Goal: Information Seeking & Learning: Learn about a topic

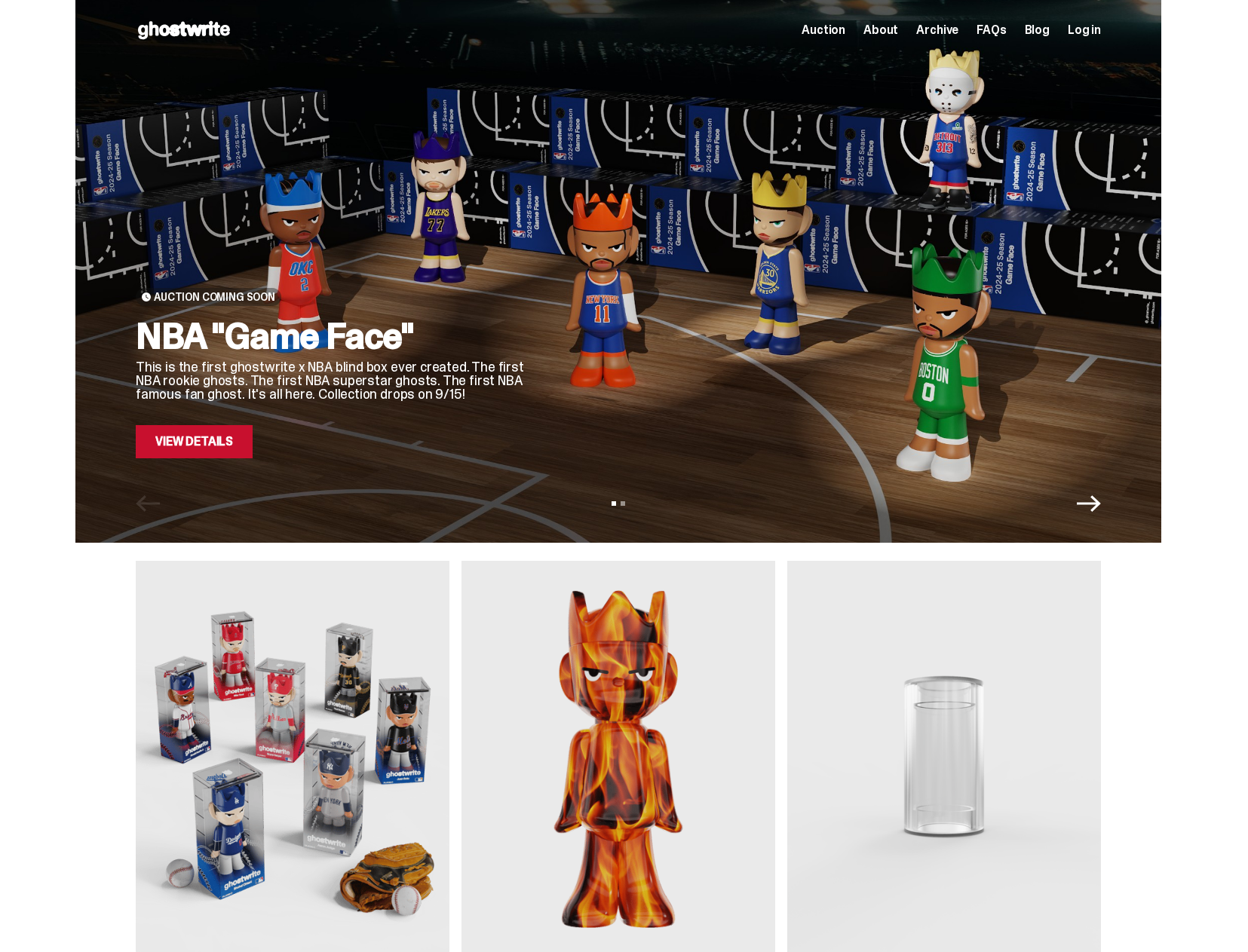
click at [252, 443] on link "View Details" at bounding box center [194, 441] width 117 height 33
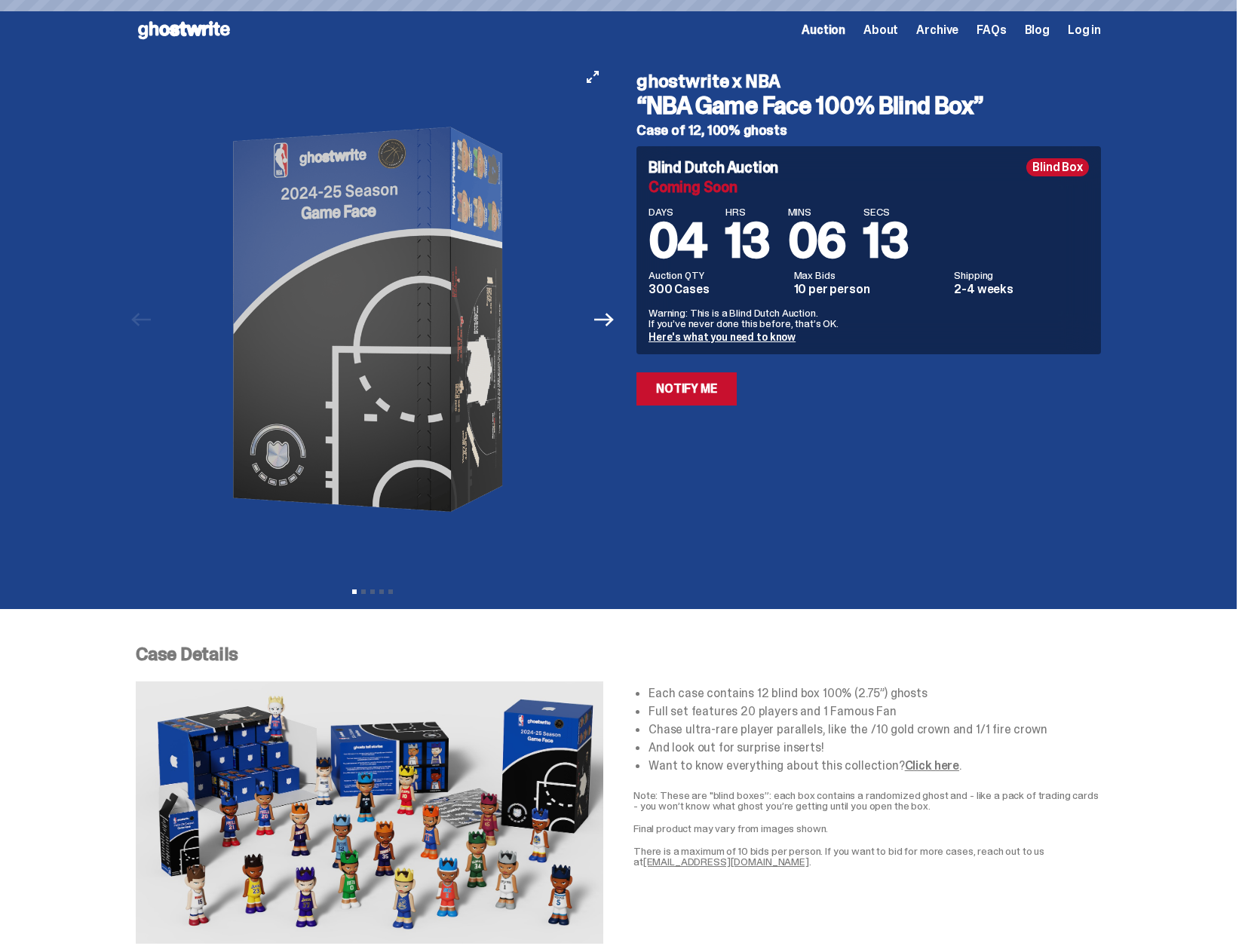
type input "**********"
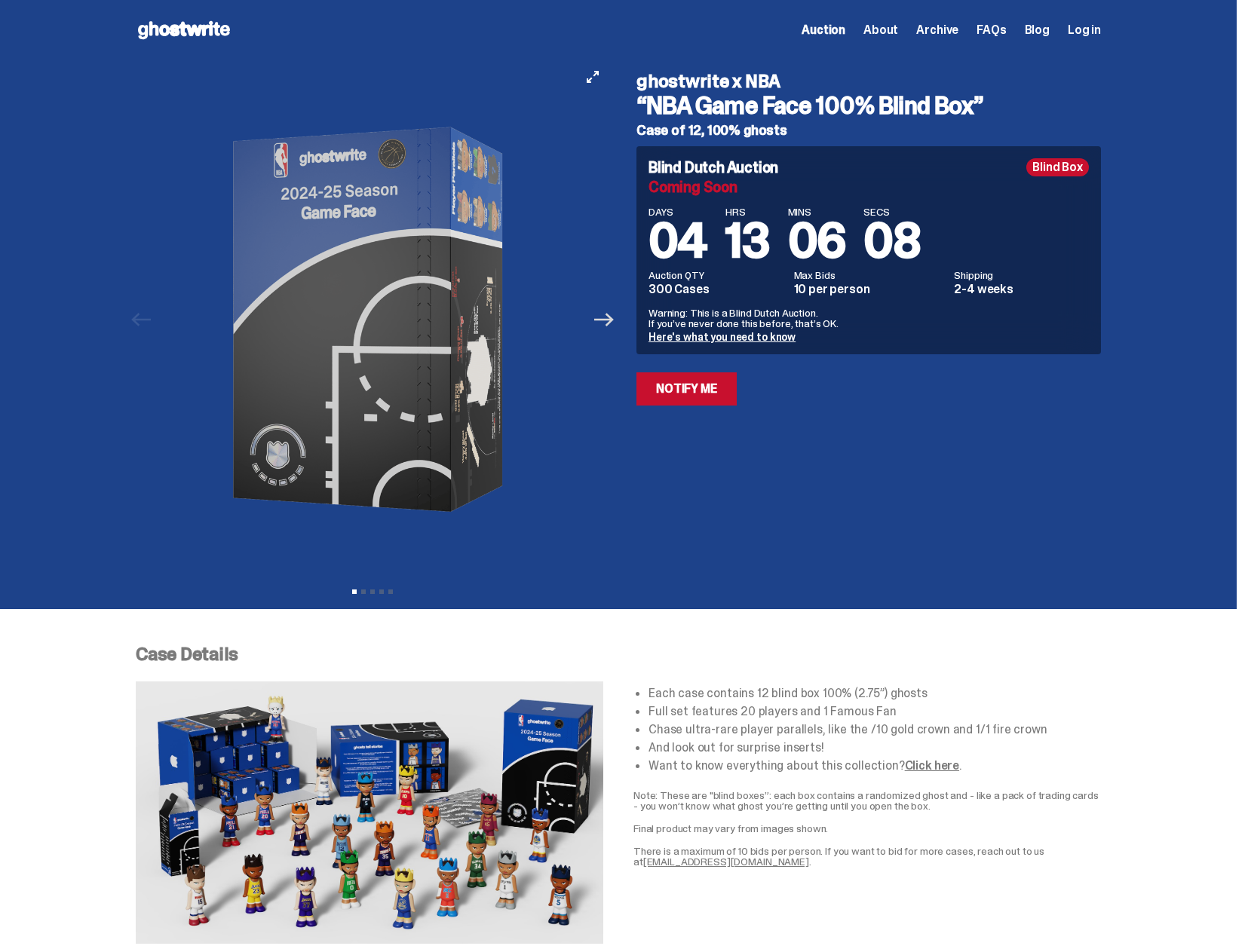
click at [606, 320] on icon "Next" at bounding box center [604, 319] width 19 height 13
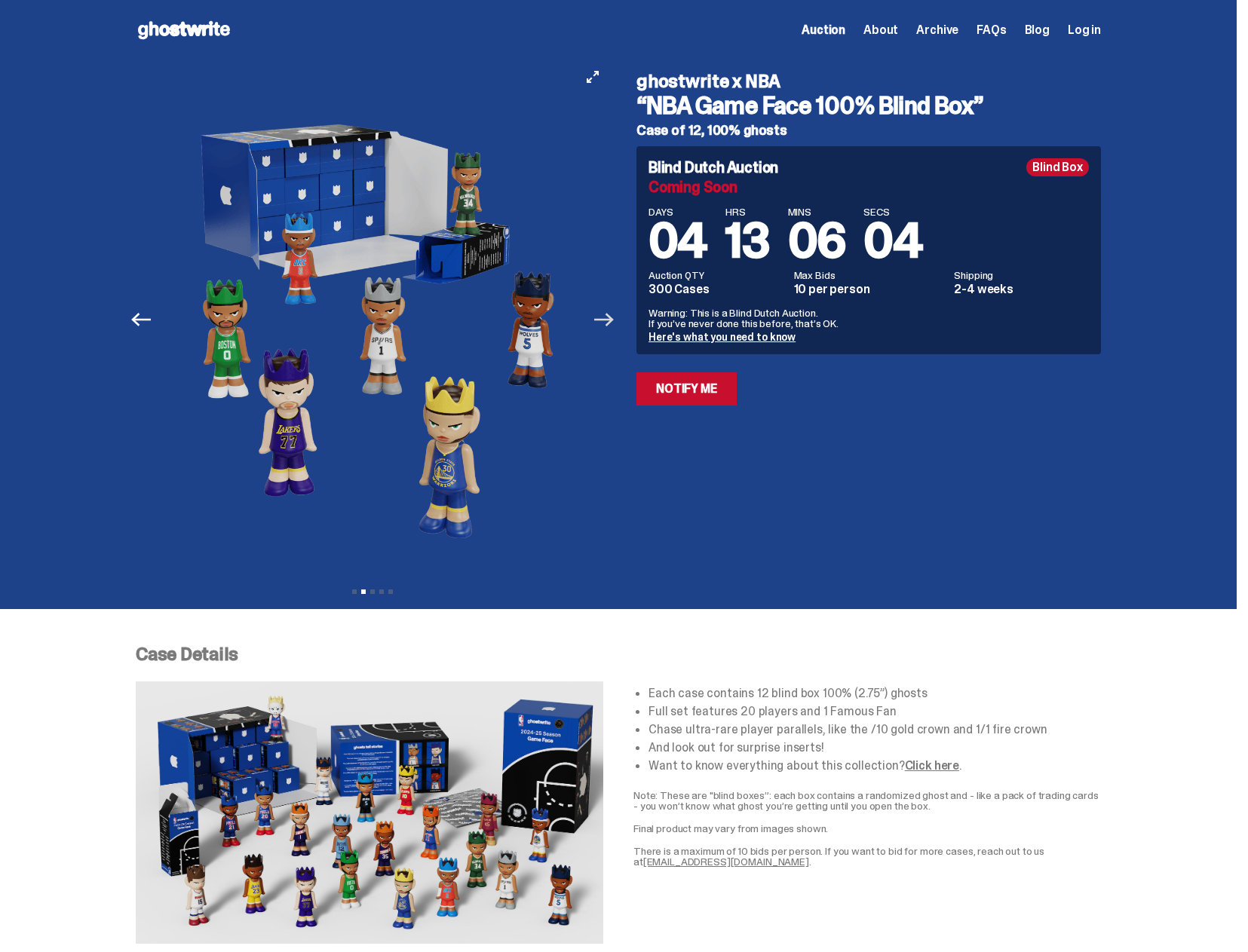
click at [606, 320] on icon "Next" at bounding box center [604, 319] width 19 height 13
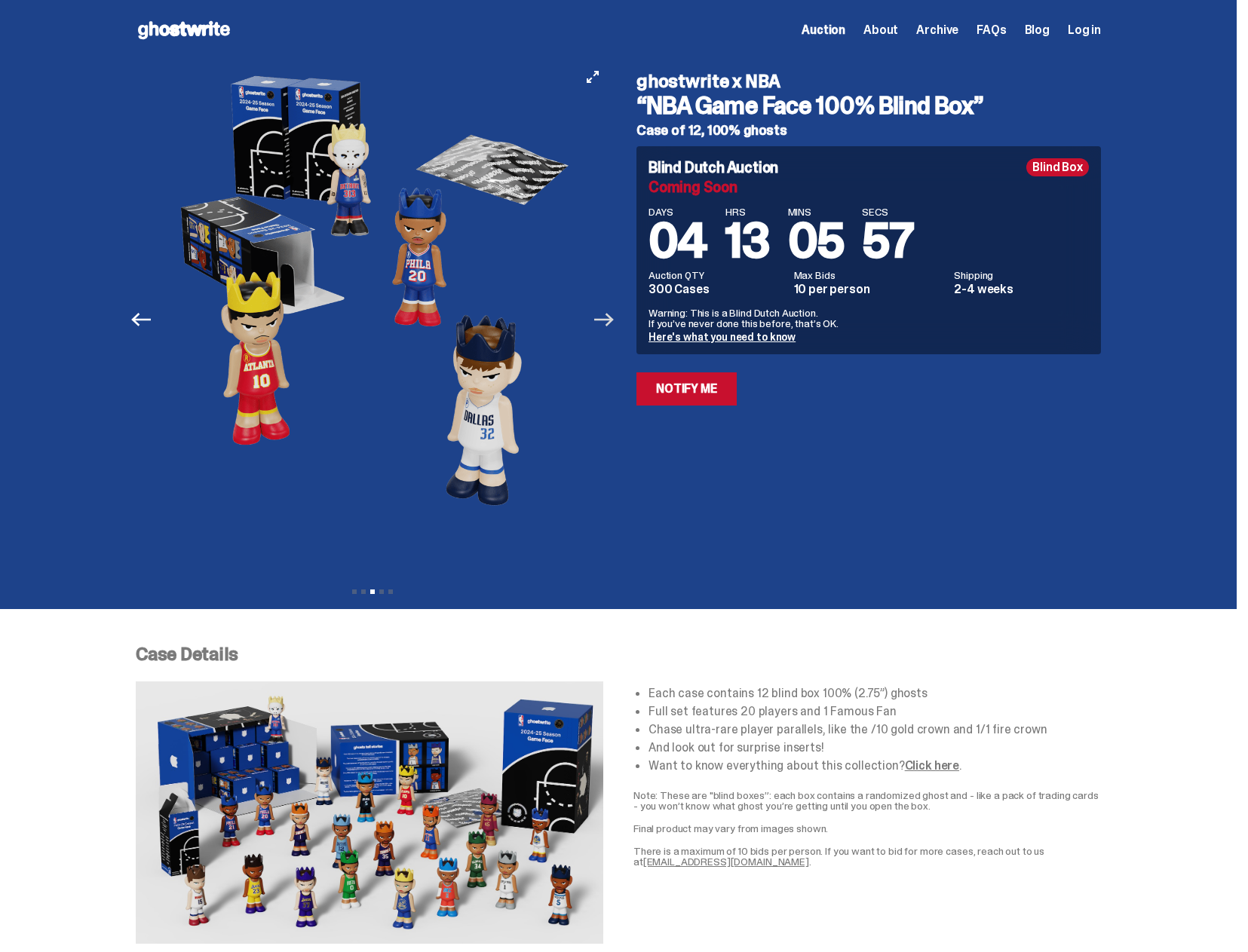
click at [606, 320] on icon "Next" at bounding box center [604, 319] width 19 height 13
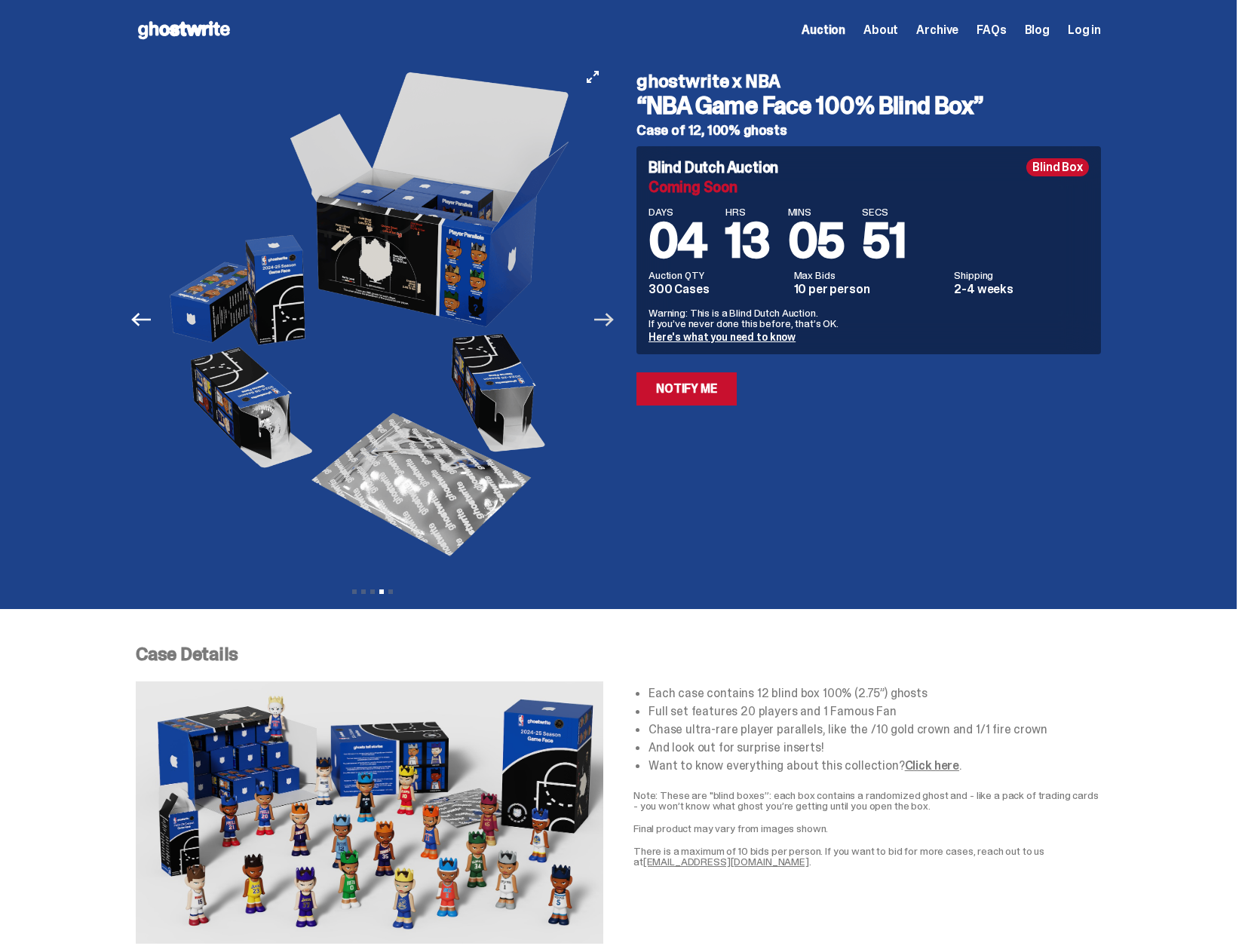
click at [606, 320] on icon "Next" at bounding box center [604, 319] width 19 height 13
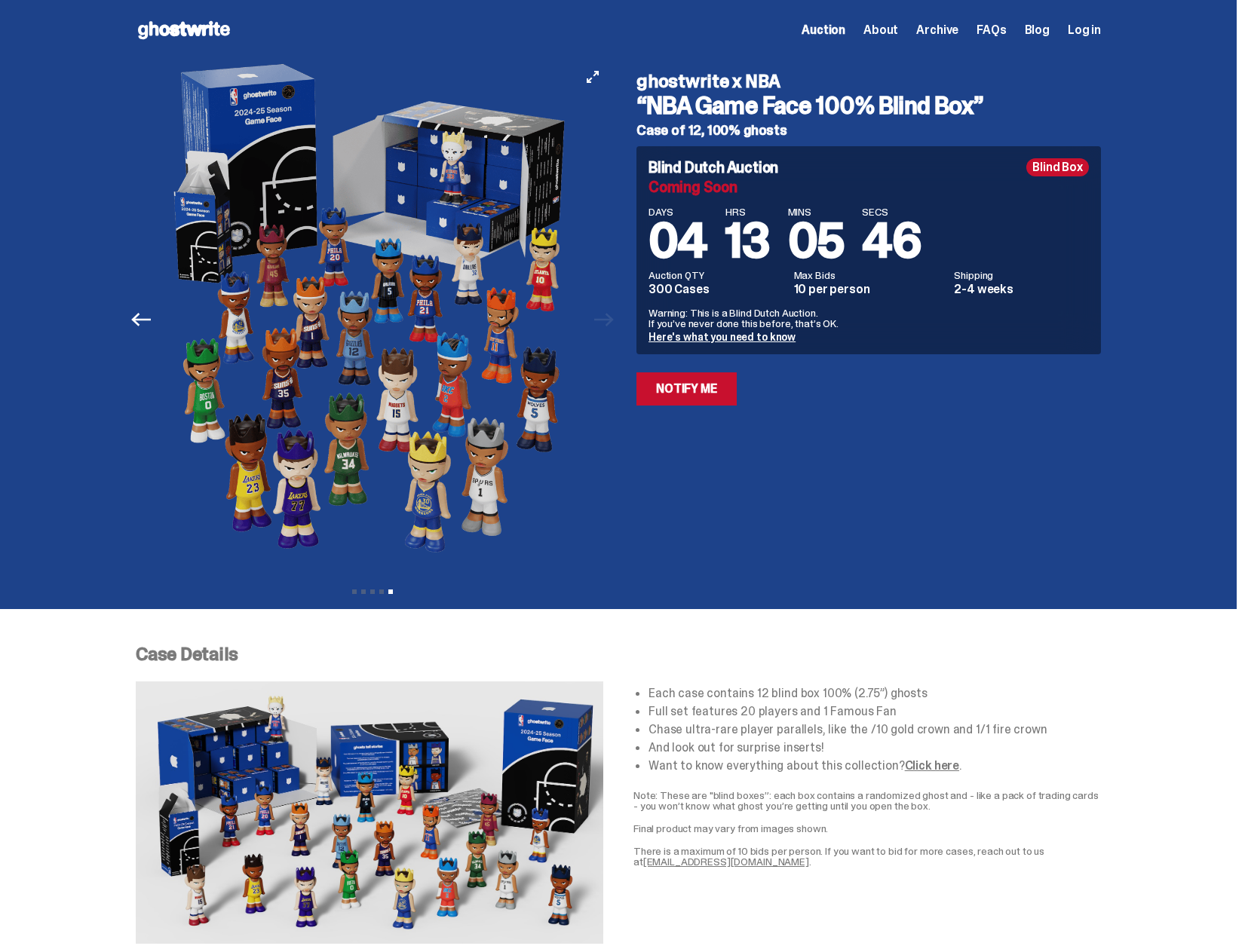
click at [606, 320] on div at bounding box center [372, 319] width 473 height 519
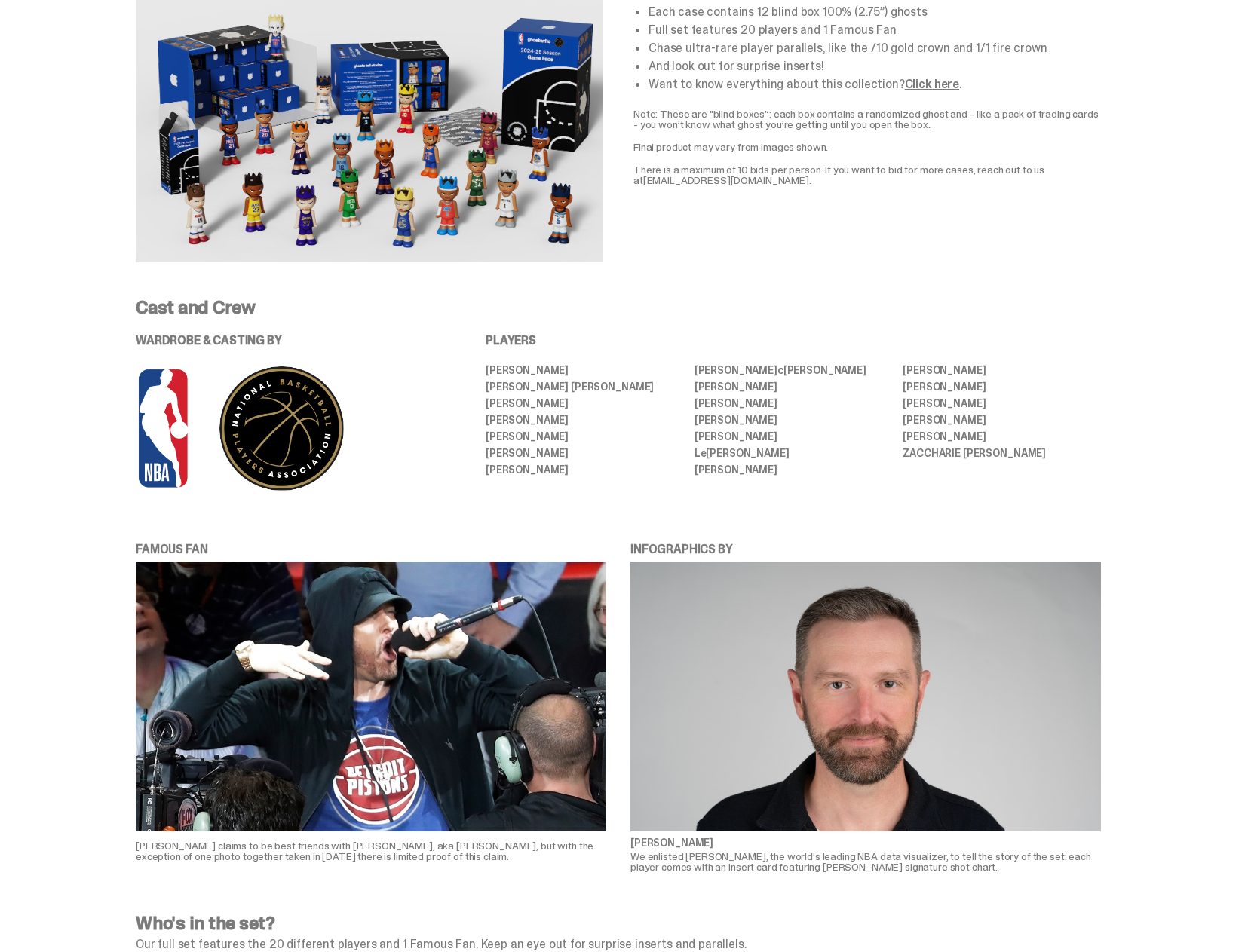
scroll to position [980, 0]
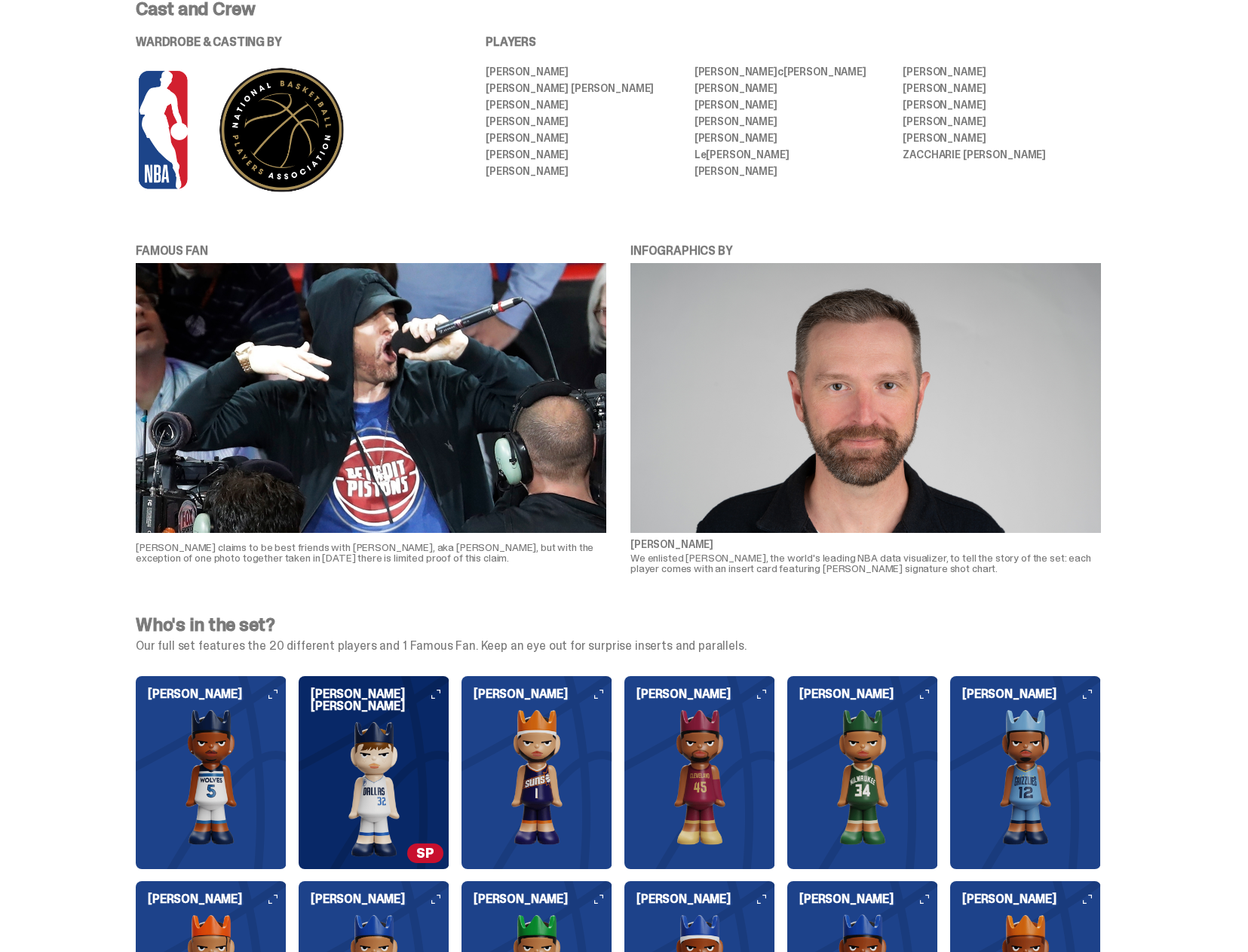
click at [430, 361] on img at bounding box center [371, 398] width 470 height 270
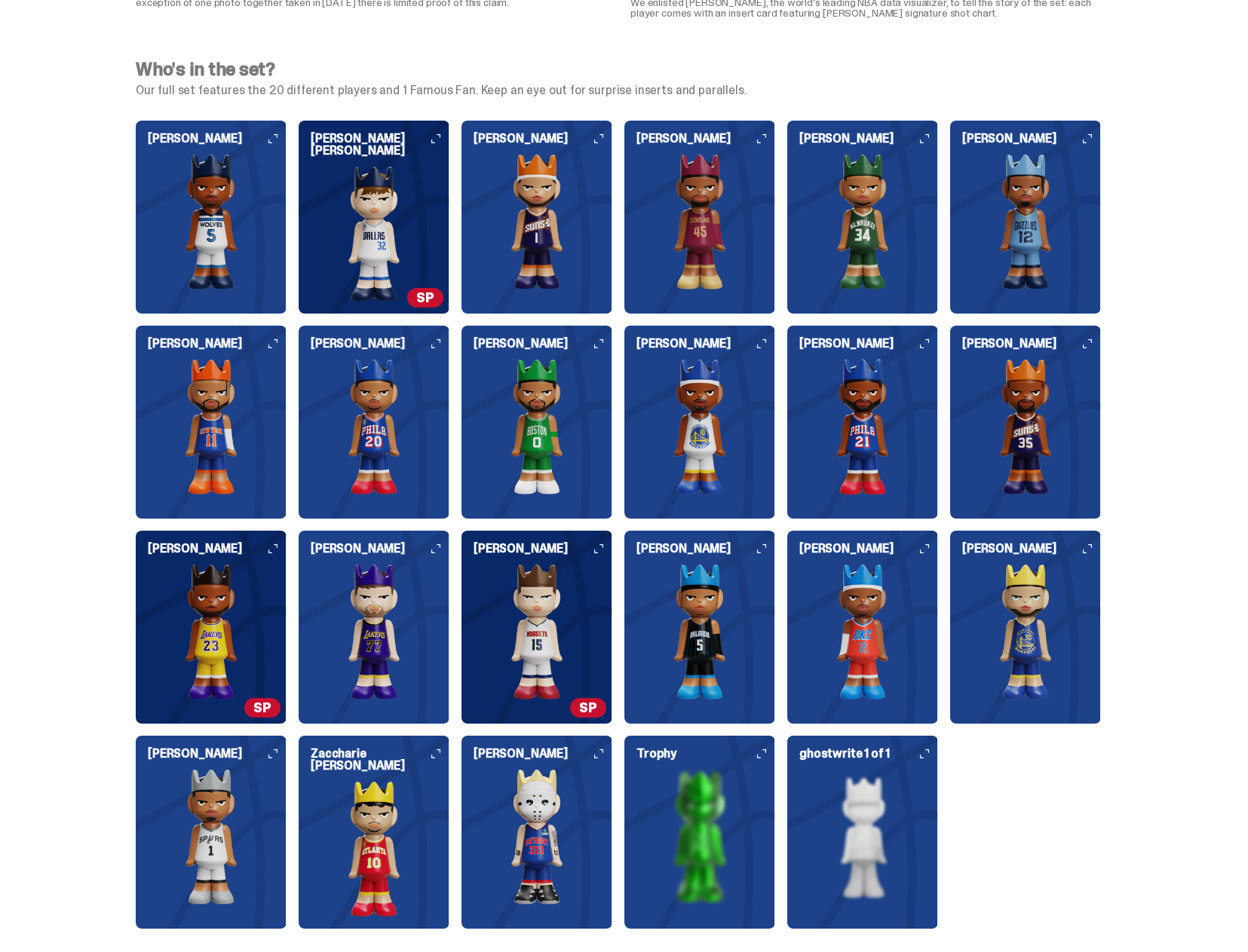
scroll to position [1583, 0]
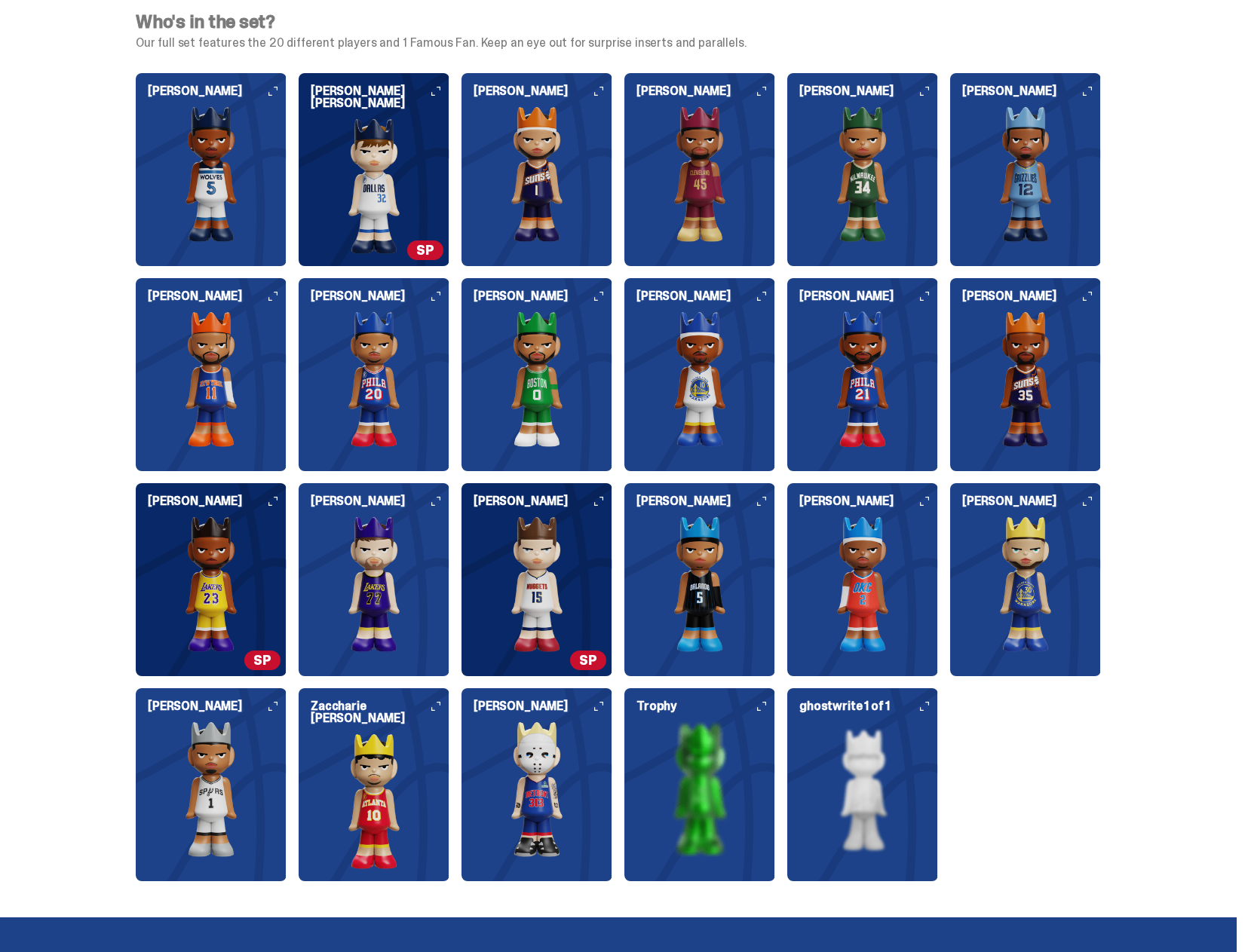
click at [258, 623] on img at bounding box center [212, 583] width 151 height 136
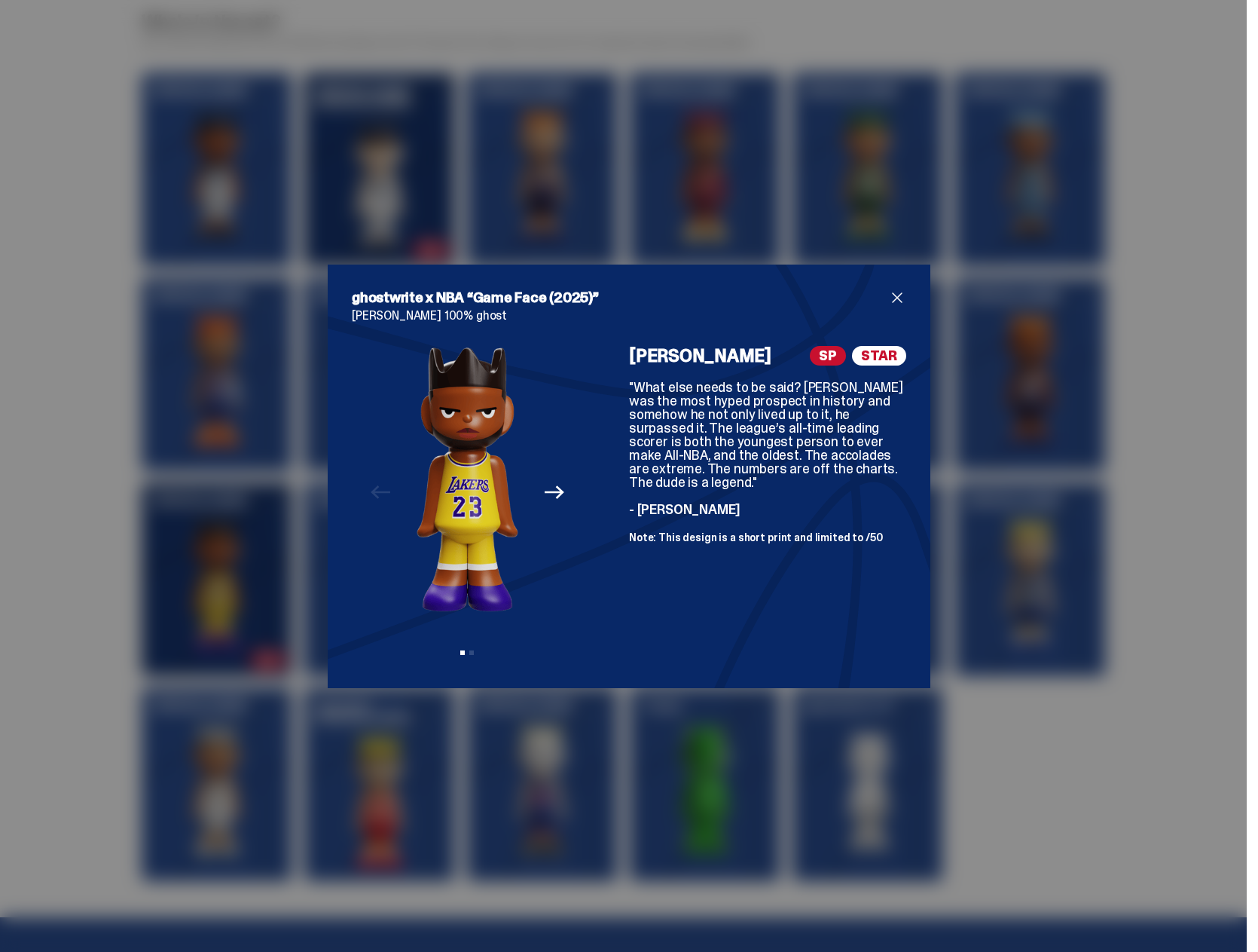
click at [895, 299] on span "close" at bounding box center [897, 297] width 18 height 18
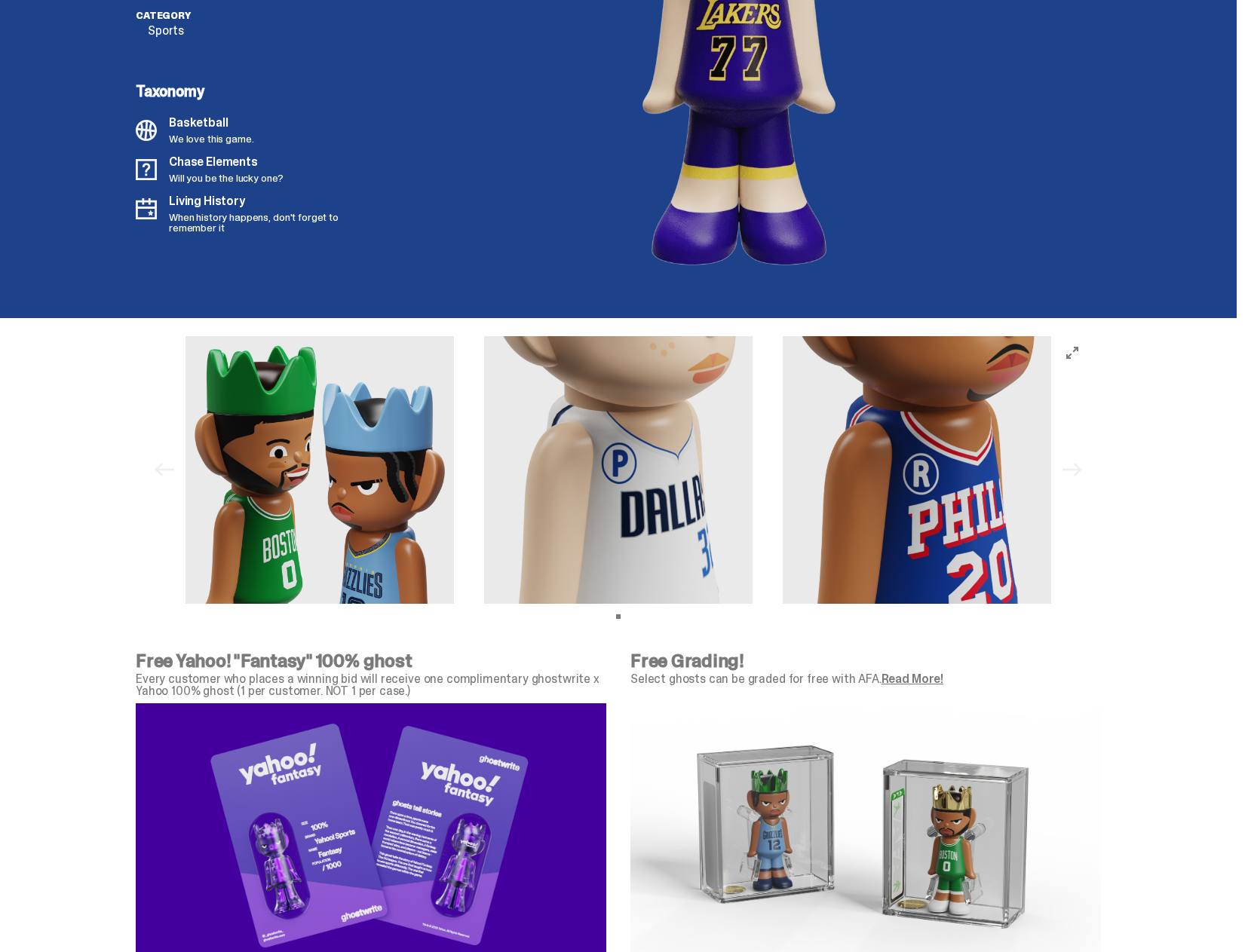
scroll to position [4447, 0]
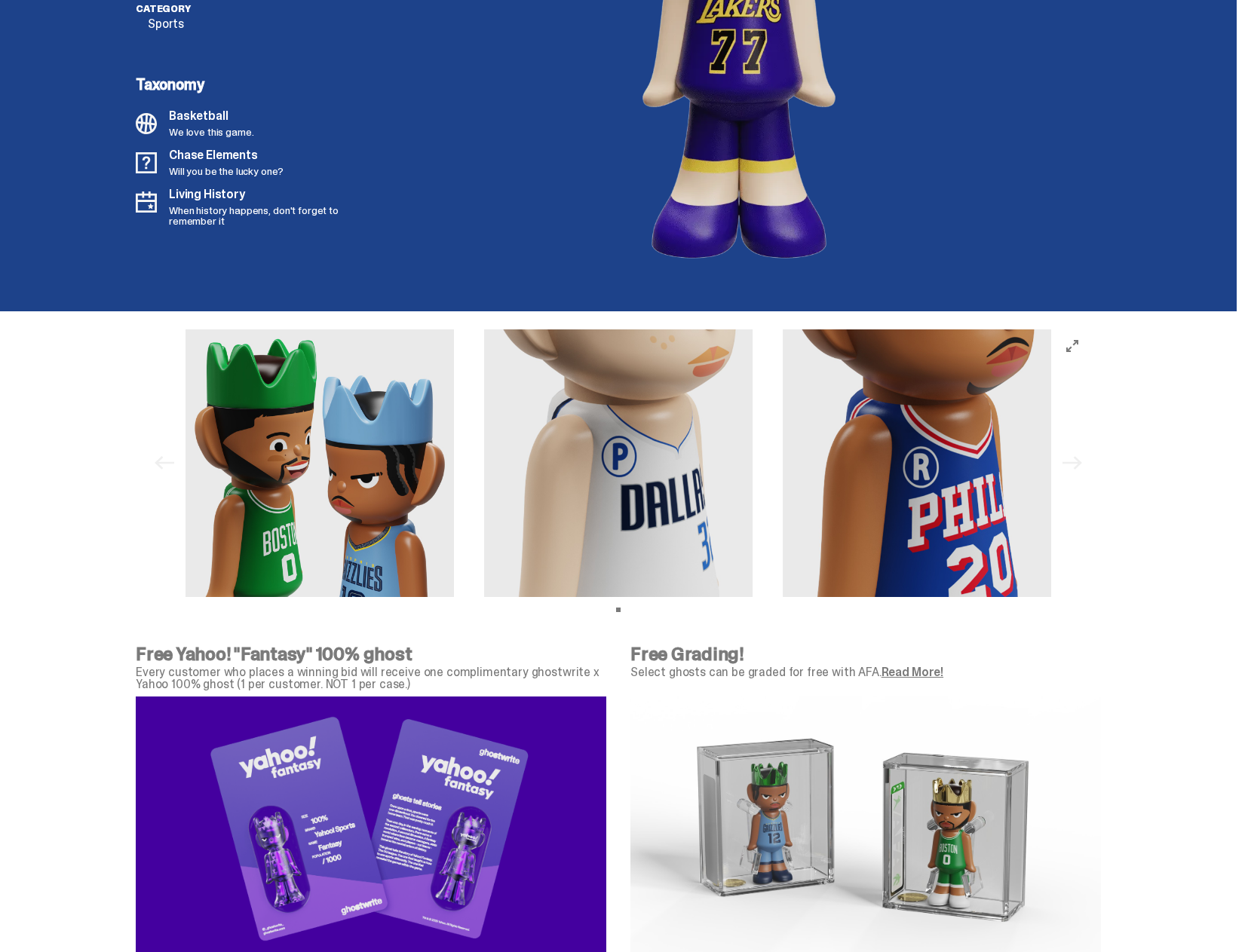
click at [638, 450] on img at bounding box center [618, 463] width 269 height 268
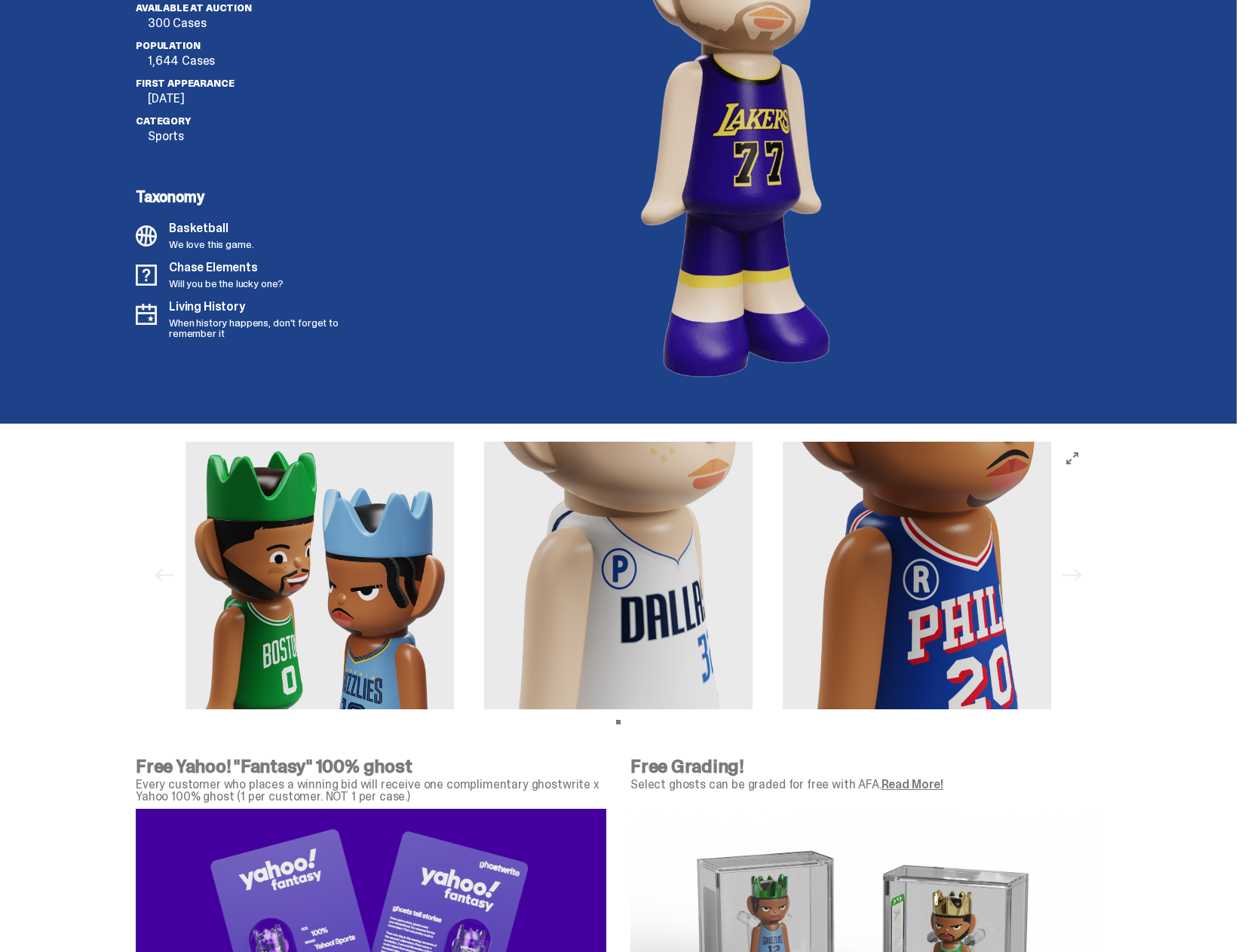
scroll to position [4481, 0]
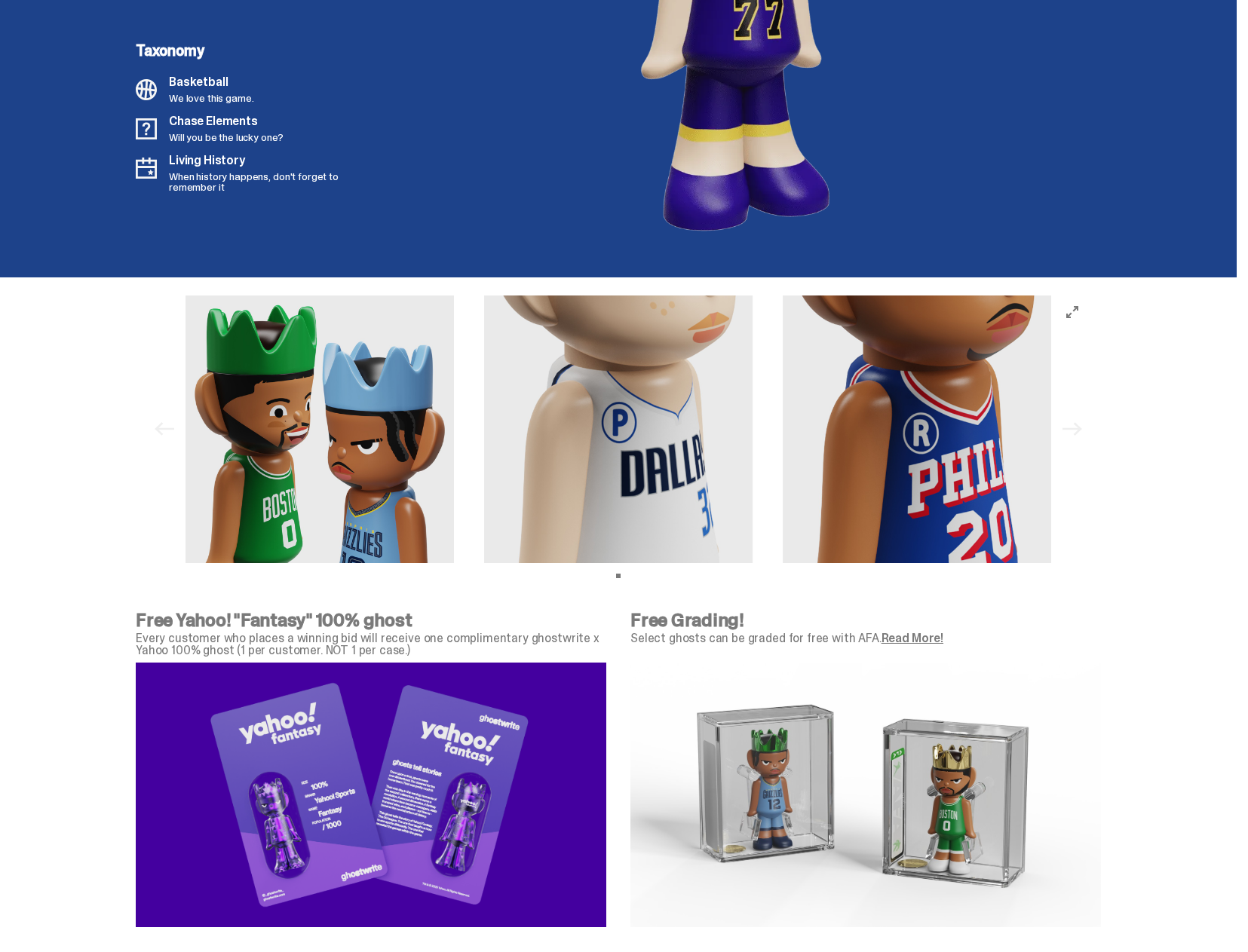
click at [698, 434] on img at bounding box center [618, 430] width 269 height 268
click at [1082, 428] on div "Previous Next View slide 1" at bounding box center [618, 430] width 941 height 268
click at [1078, 307] on icon "View full-screen" at bounding box center [1072, 312] width 12 height 12
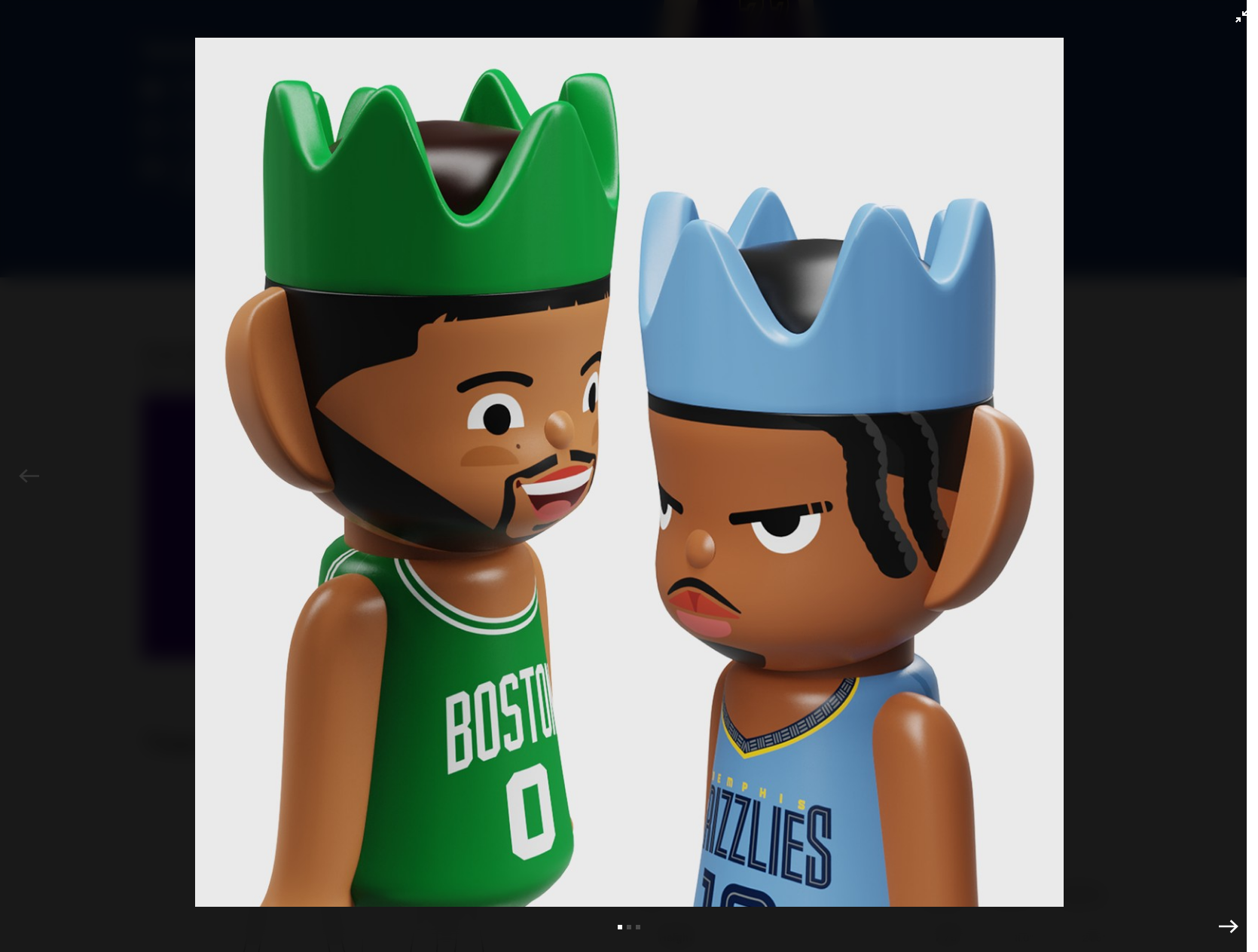
click at [1236, 18] on icon "Exit full-screen" at bounding box center [1242, 17] width 12 height 12
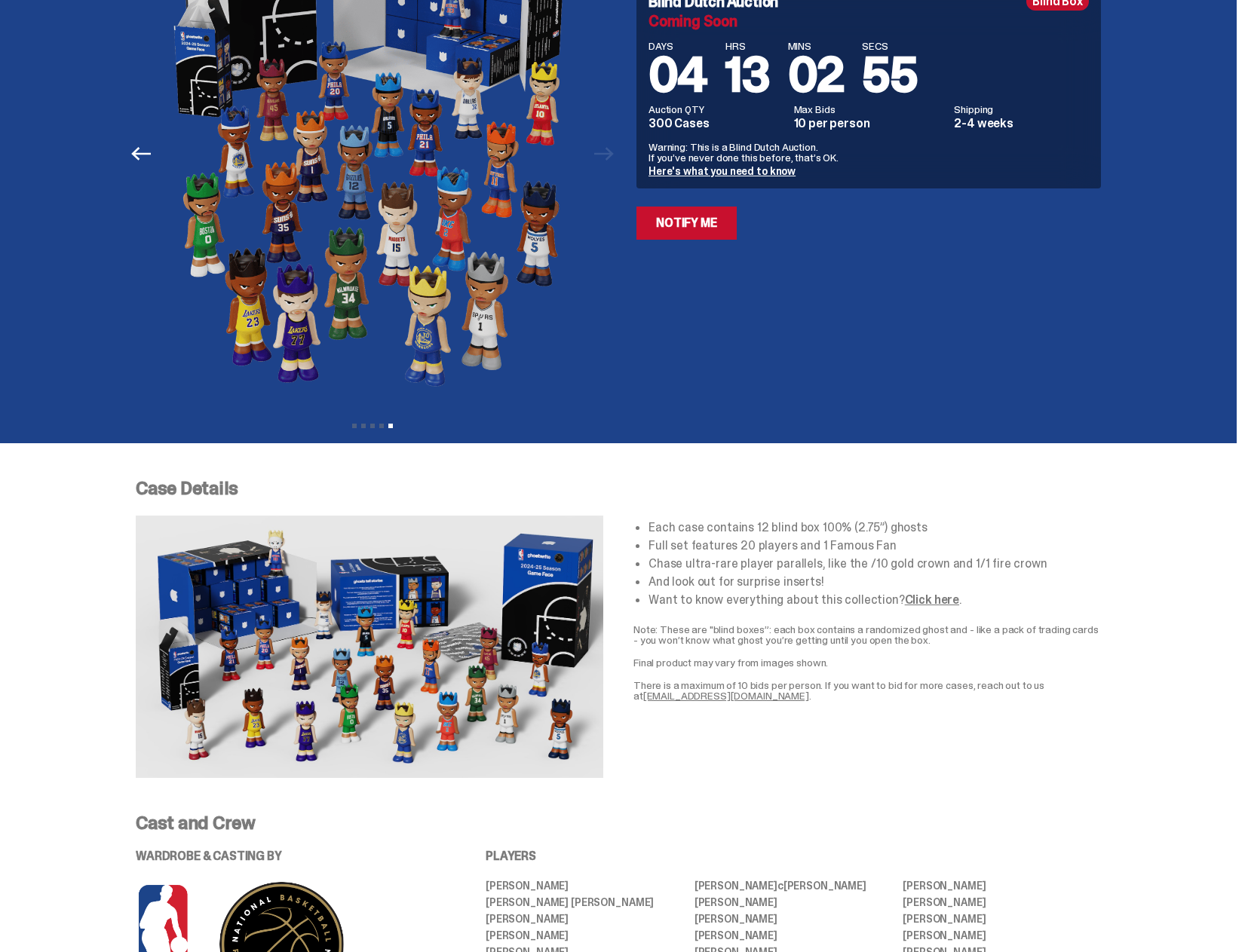
scroll to position [0, 0]
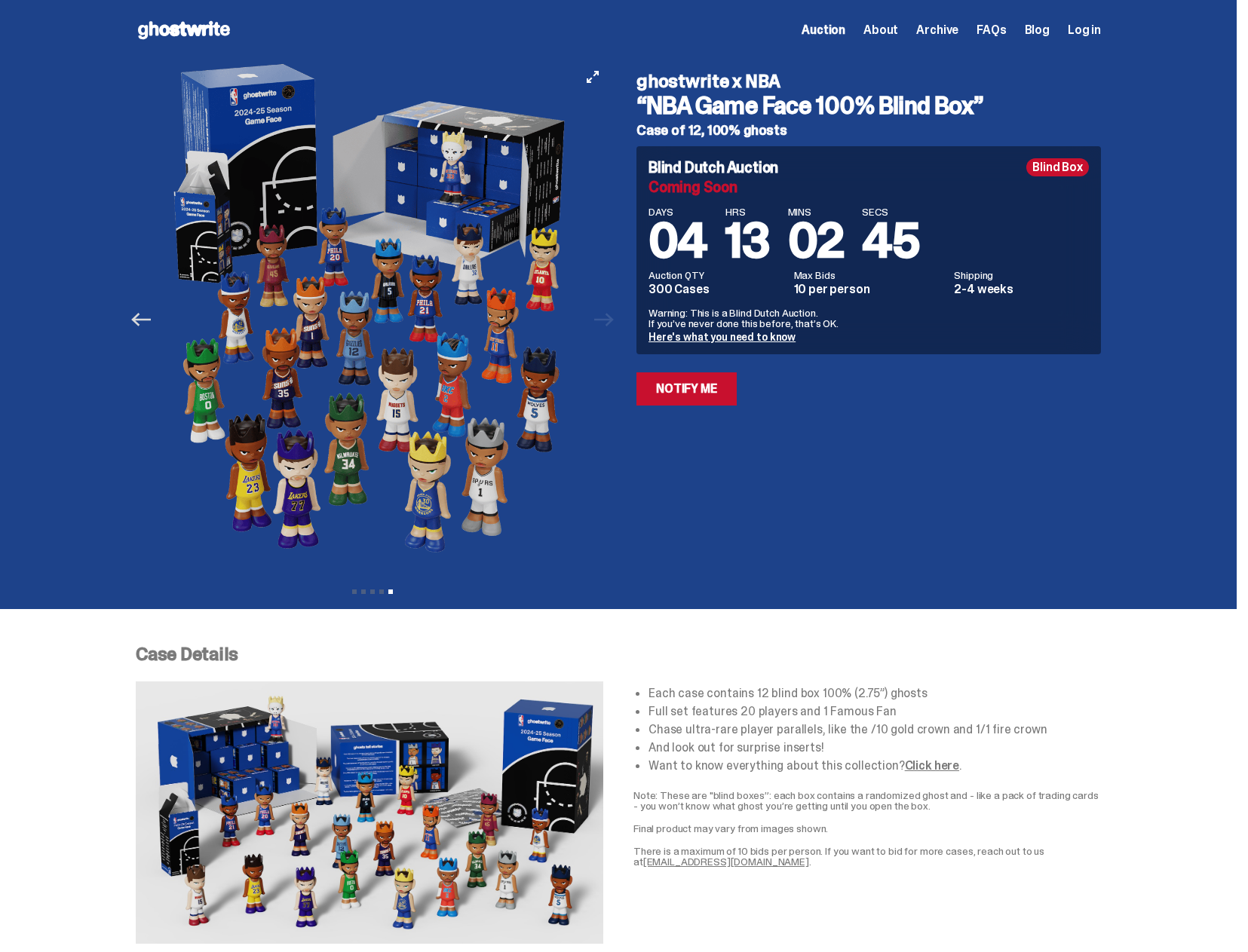
click at [143, 313] on icon "Previous" at bounding box center [140, 319] width 19 height 13
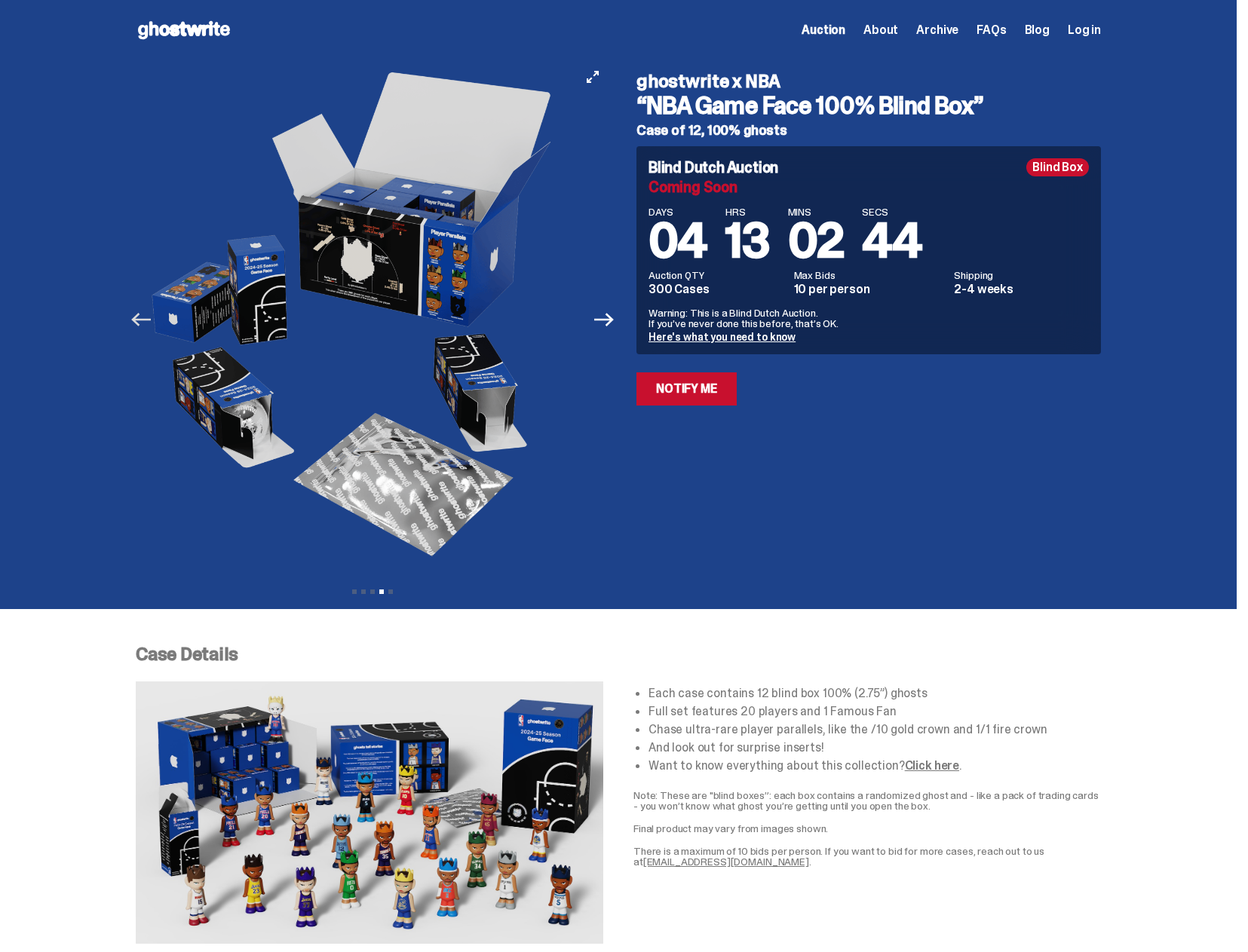
click at [143, 316] on icon "Previous" at bounding box center [140, 319] width 19 height 13
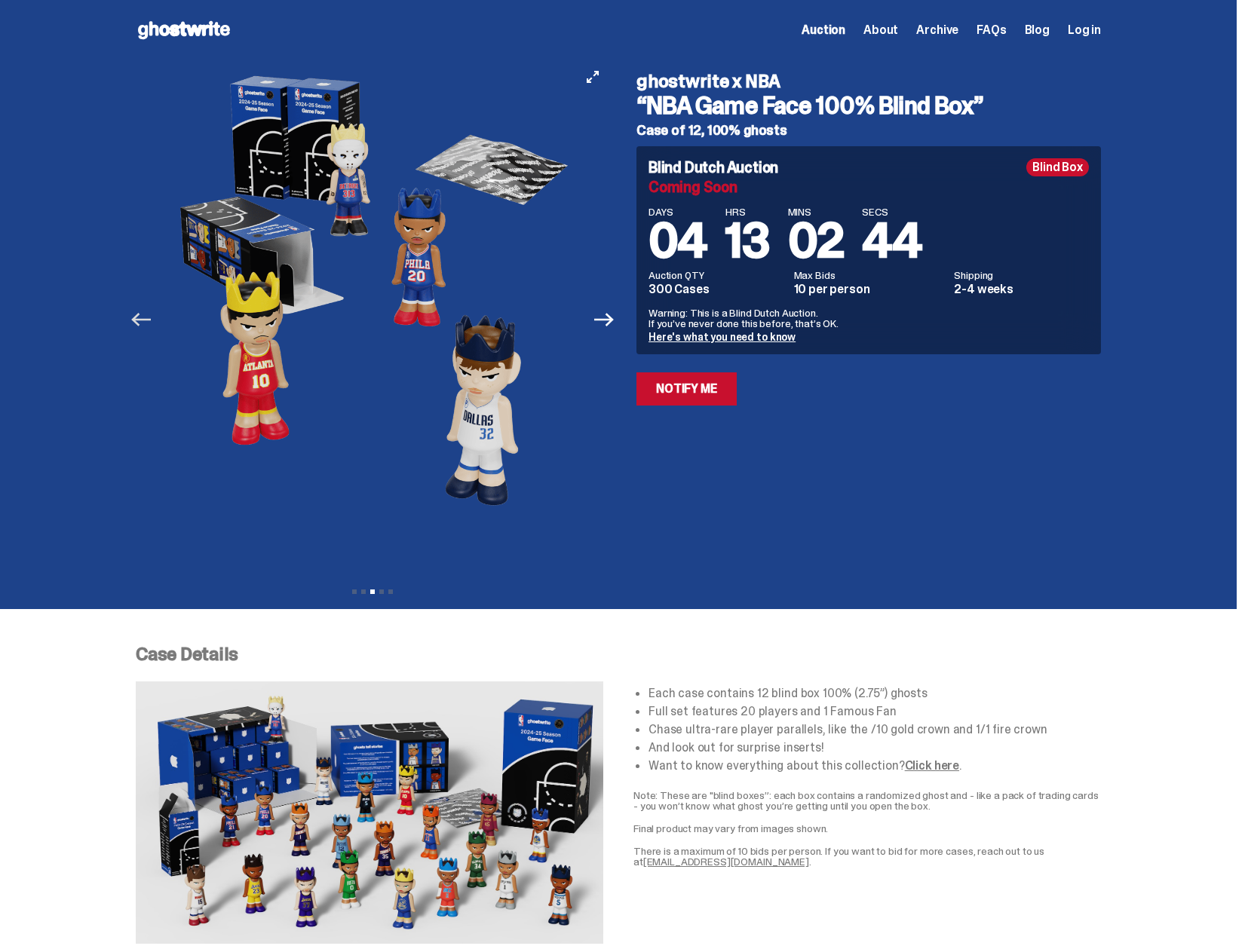
click at [143, 316] on icon "Previous" at bounding box center [140, 319] width 19 height 13
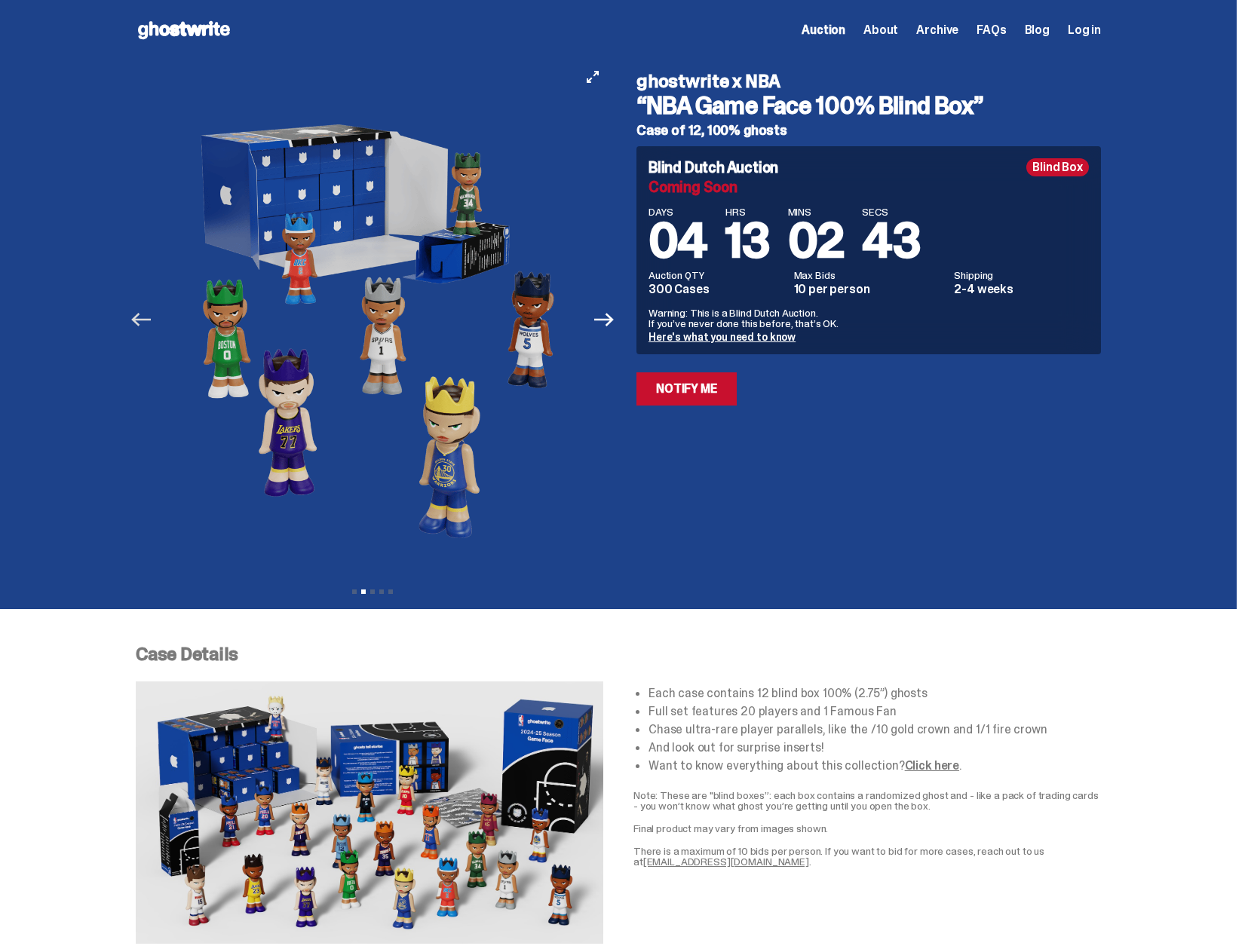
click at [143, 316] on icon "Previous" at bounding box center [140, 319] width 19 height 13
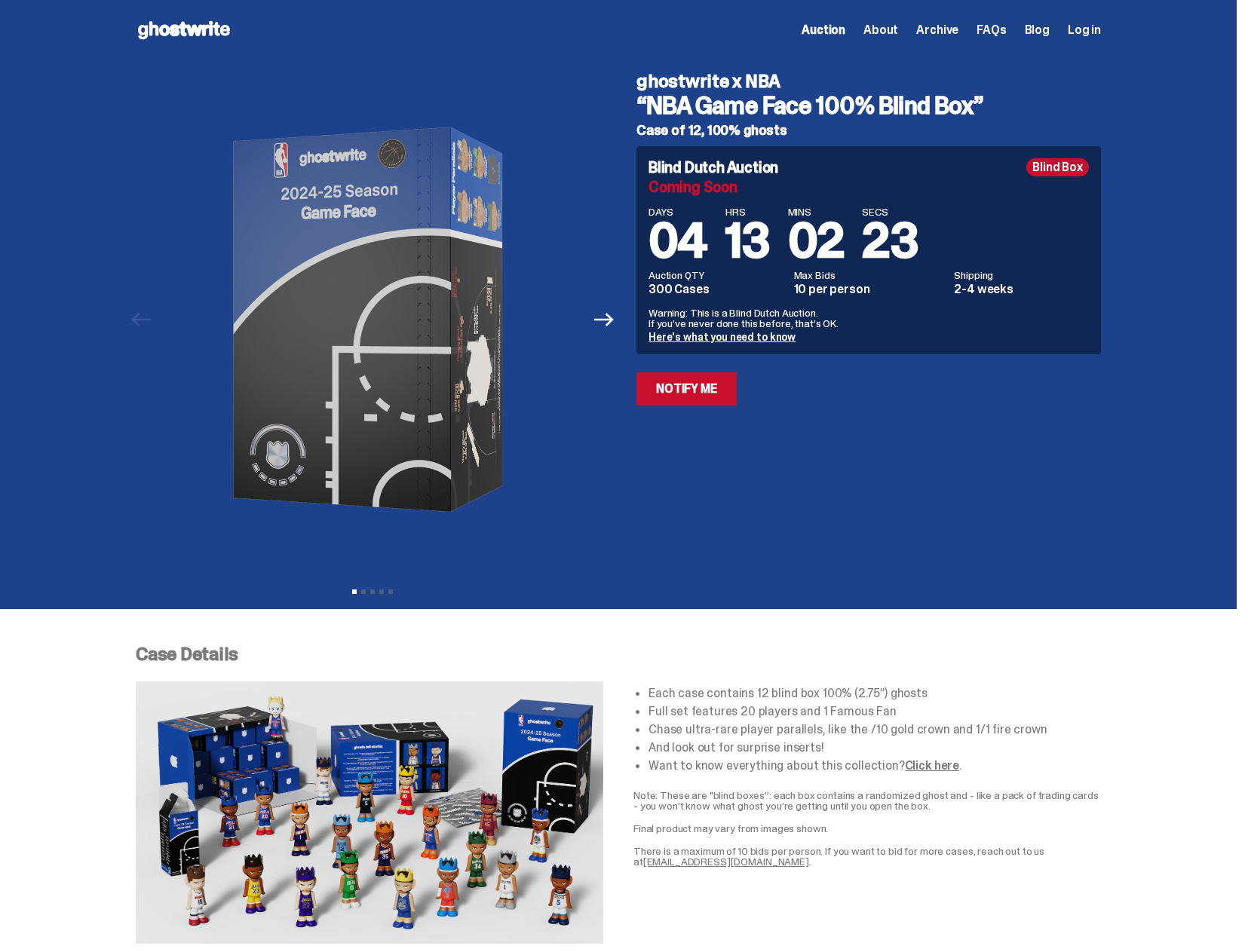
click at [949, 31] on span "Archive" at bounding box center [937, 30] width 42 height 12
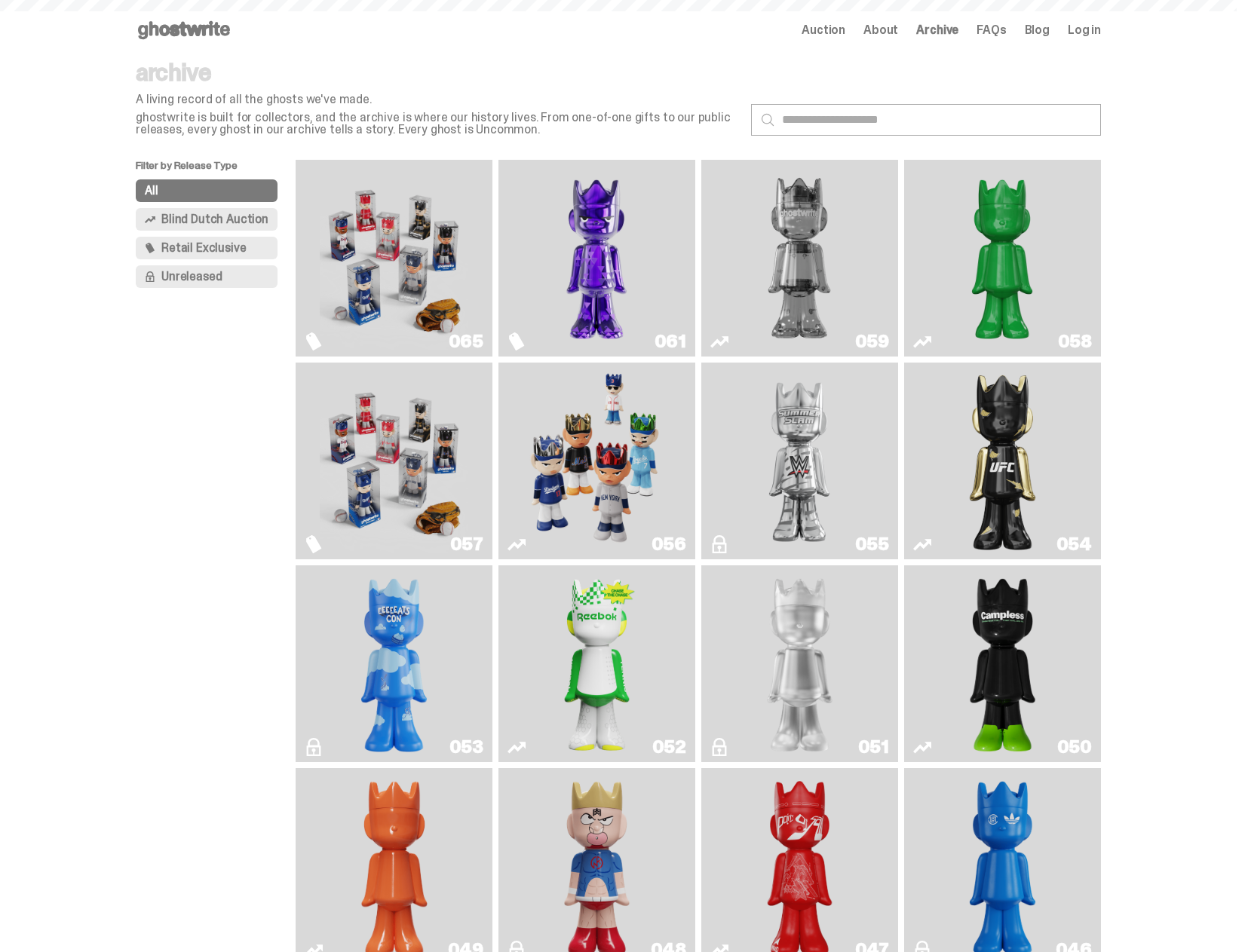
type input "**********"
click at [407, 268] on img "Game Face (2025)" at bounding box center [393, 258] width 147 height 184
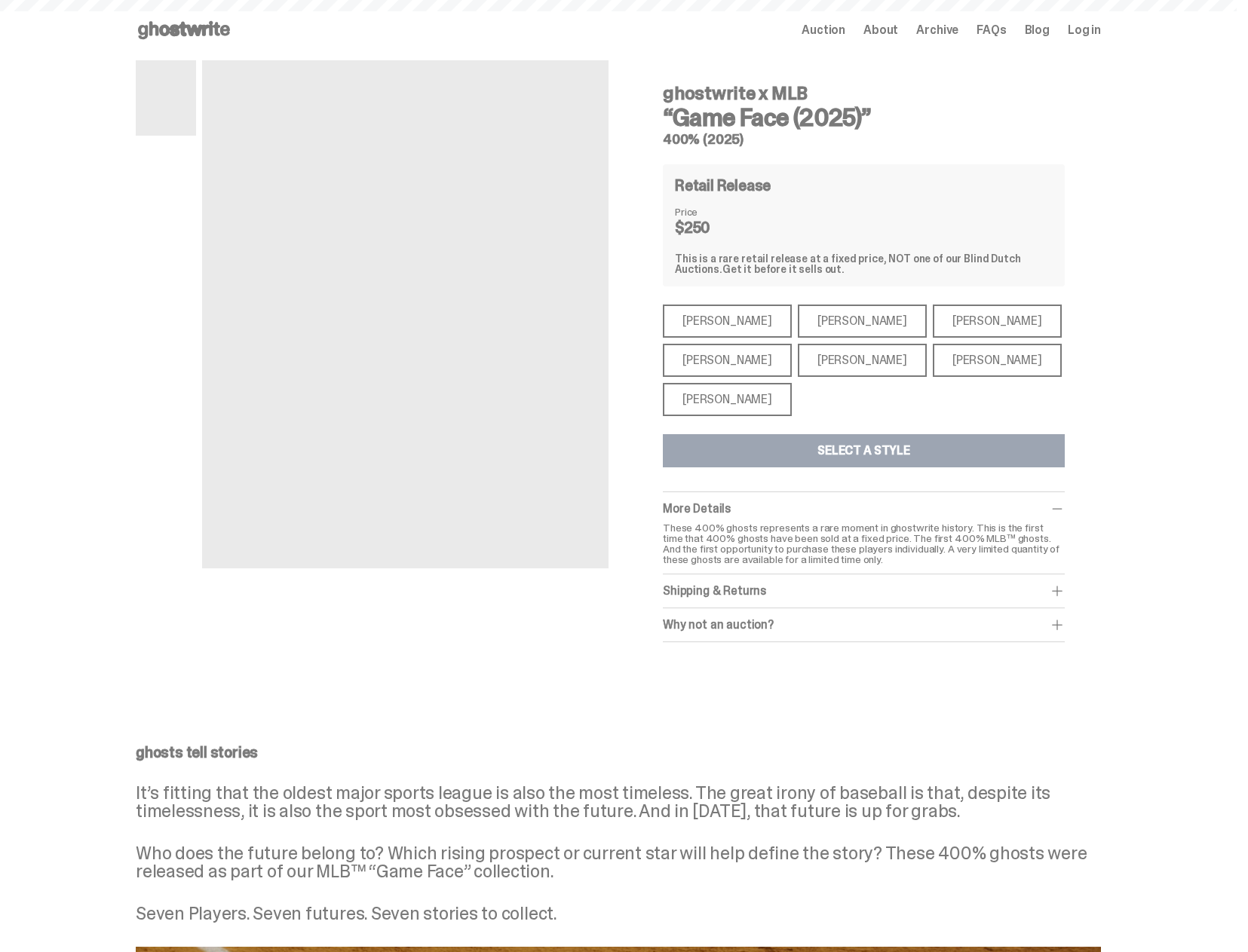
type input "**********"
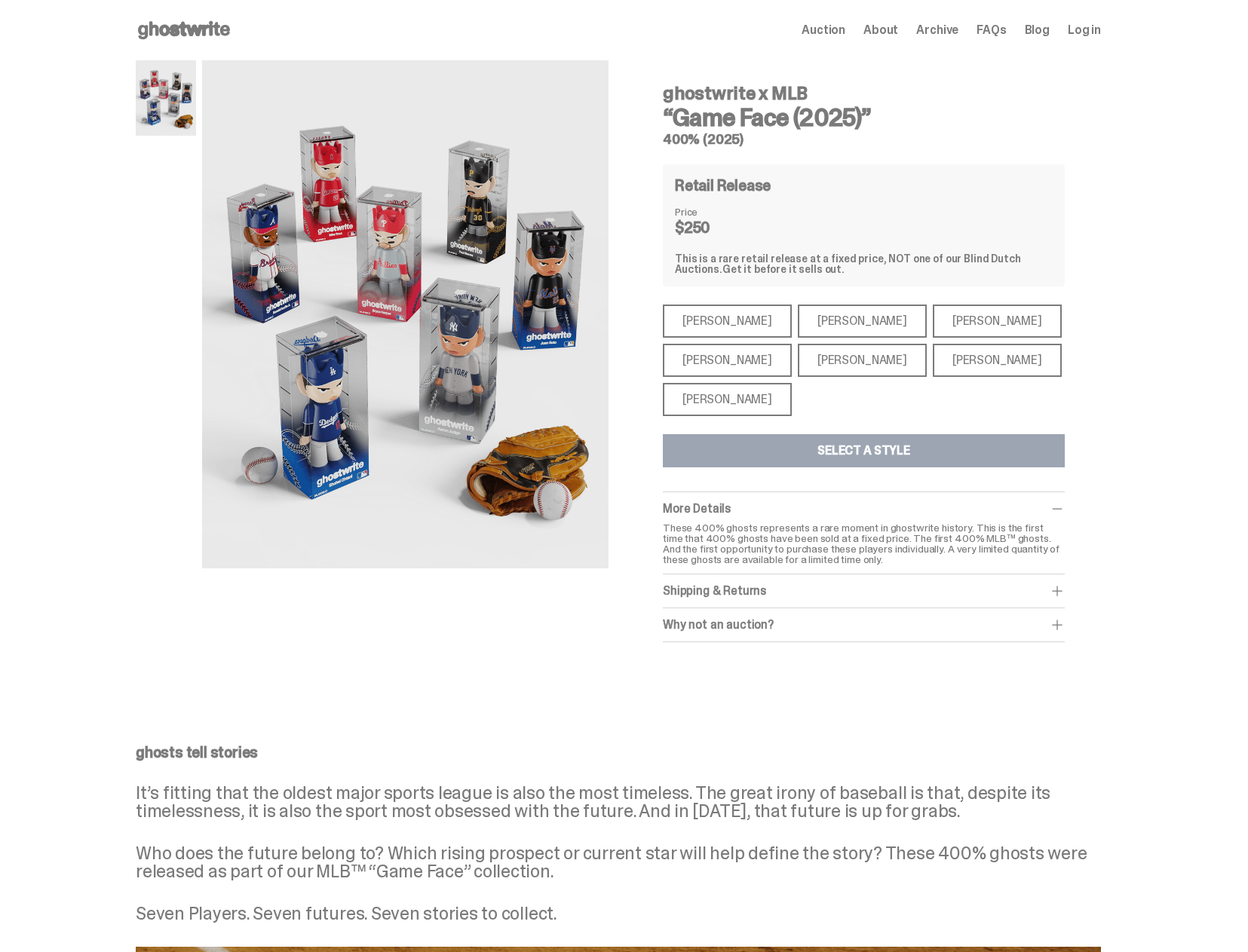
click at [743, 383] on div "[PERSON_NAME]" at bounding box center [727, 399] width 129 height 33
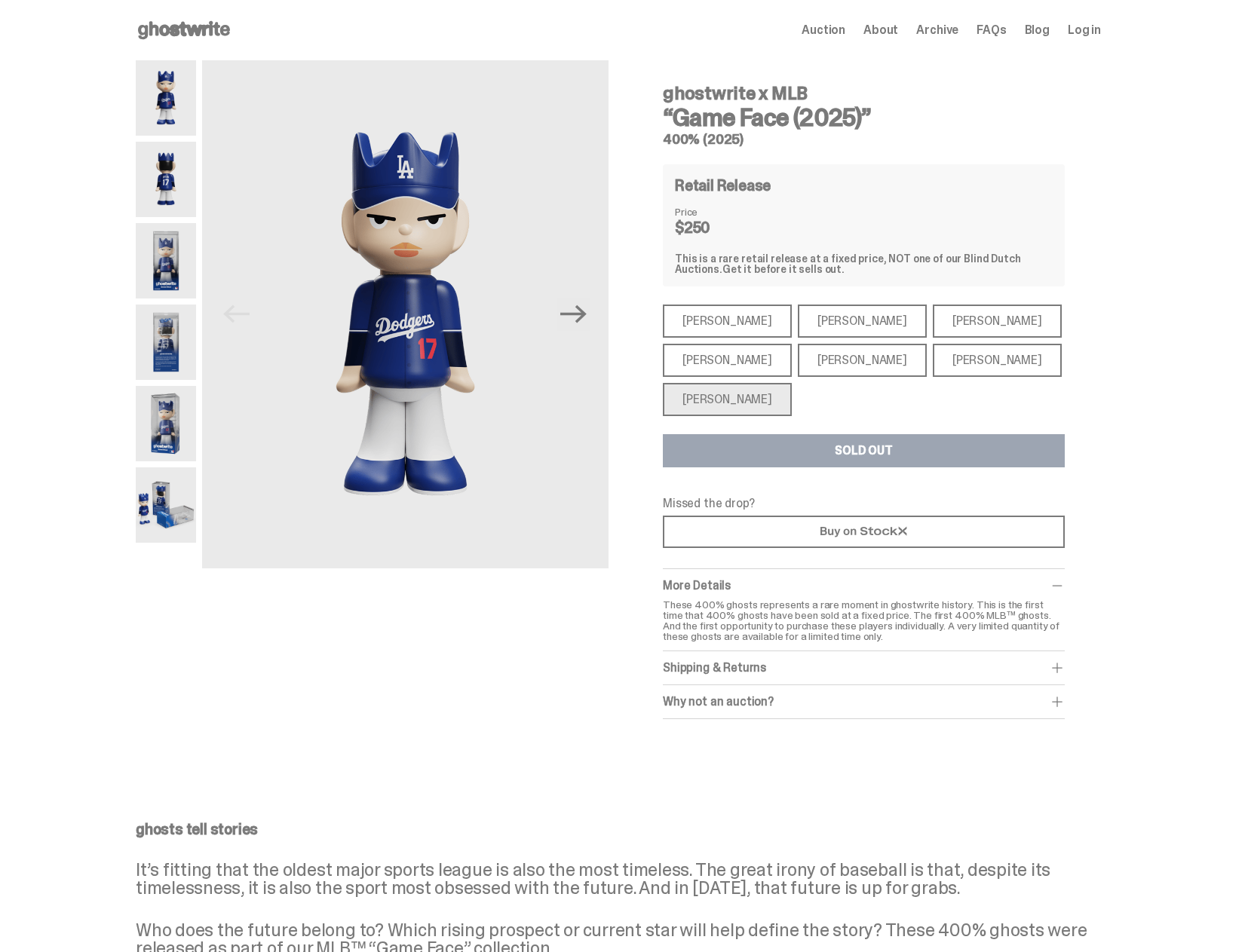
click at [821, 320] on div "[PERSON_NAME]" at bounding box center [862, 321] width 129 height 33
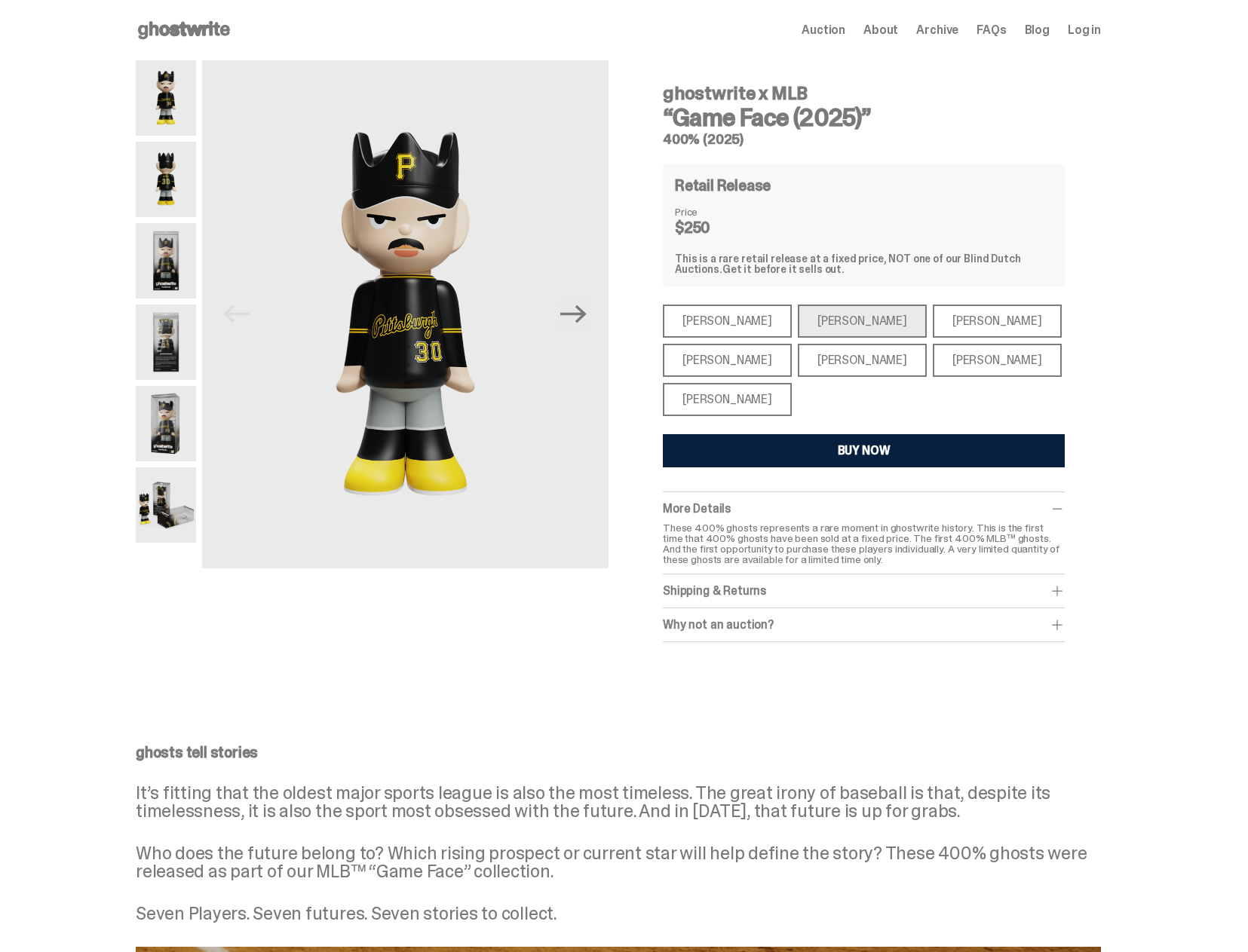
click at [730, 326] on div "[PERSON_NAME]" at bounding box center [727, 321] width 129 height 33
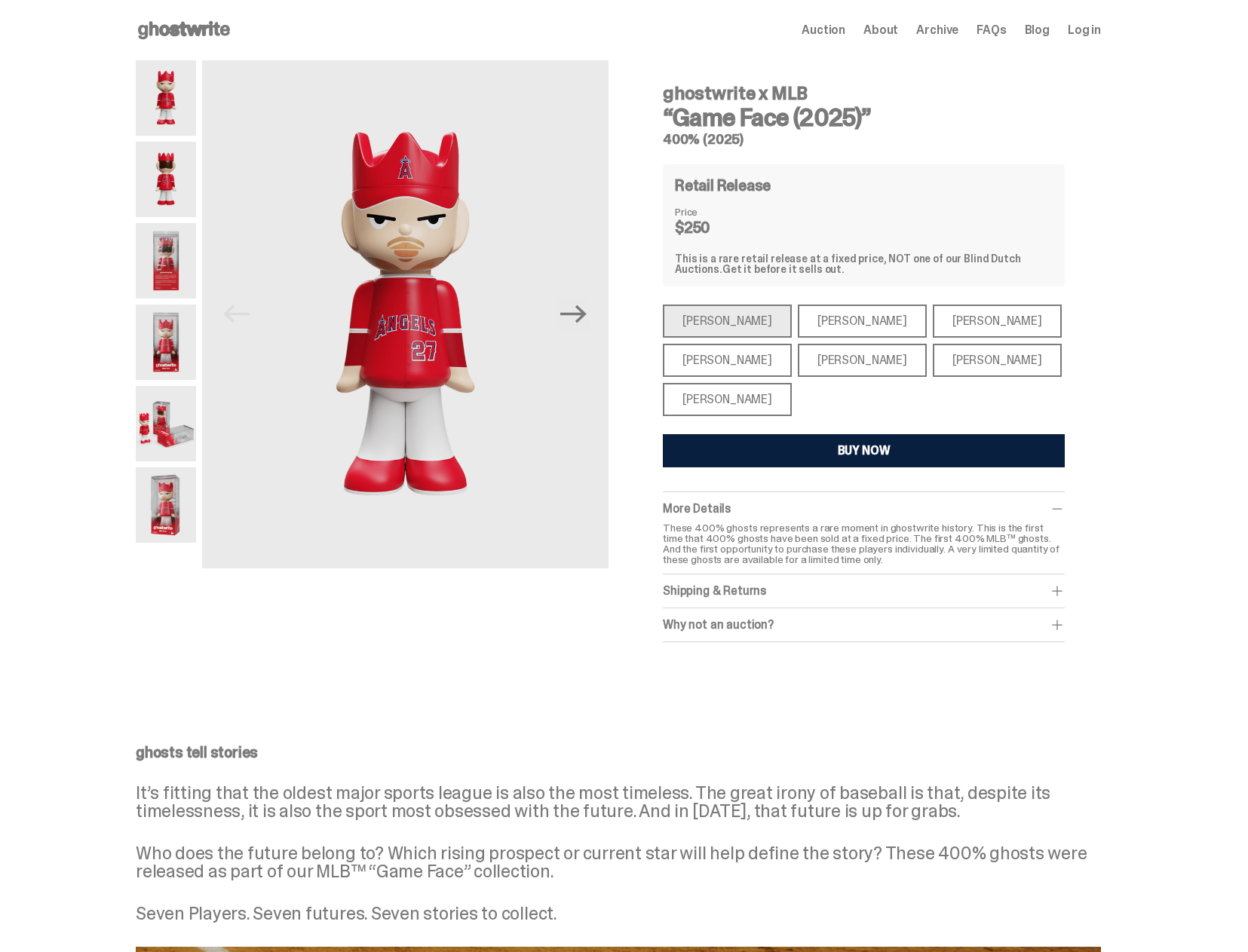
click at [729, 353] on div "[PERSON_NAME]" at bounding box center [727, 361] width 129 height 33
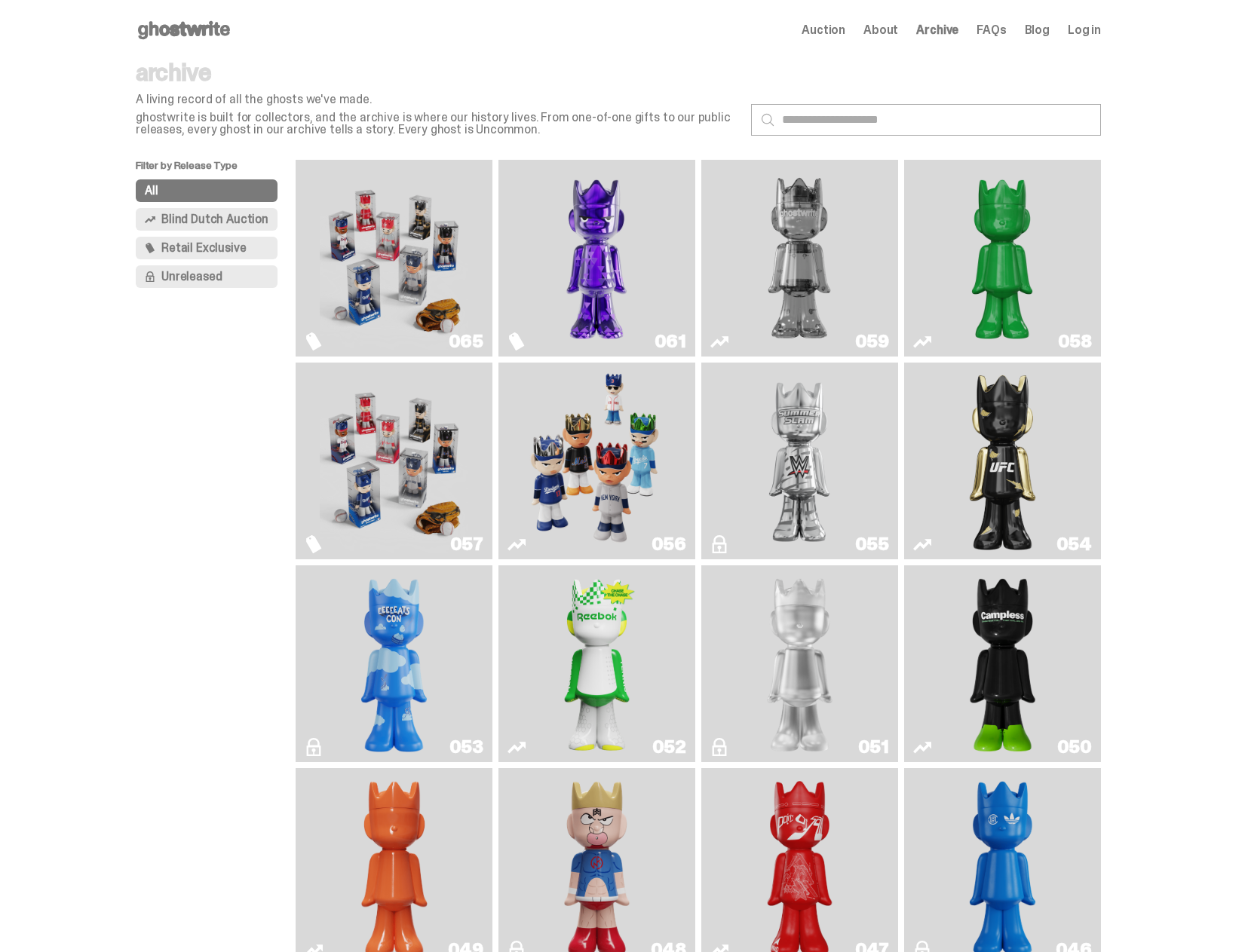
click at [589, 419] on img "Game Face (2025)" at bounding box center [596, 461] width 147 height 184
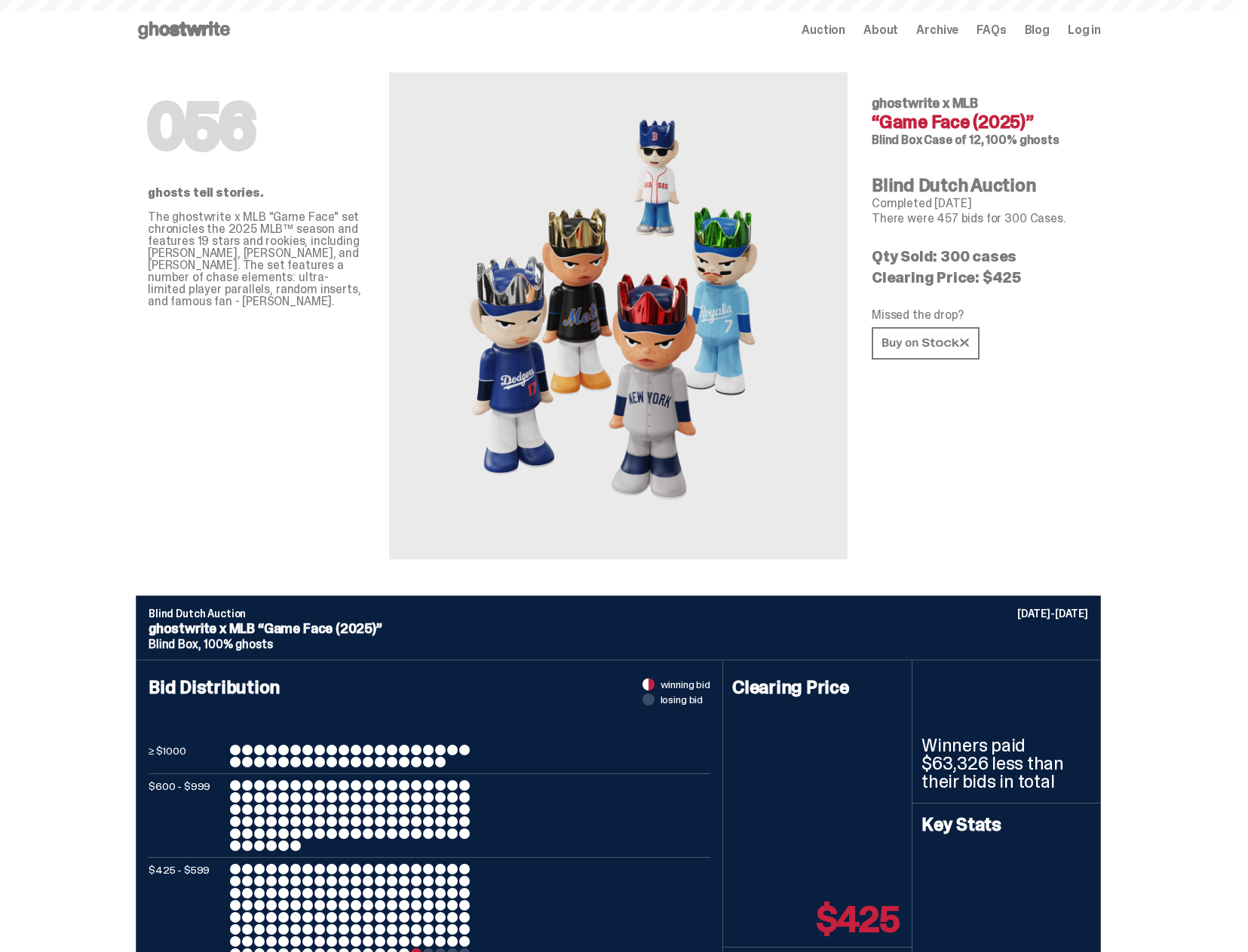
type input "**********"
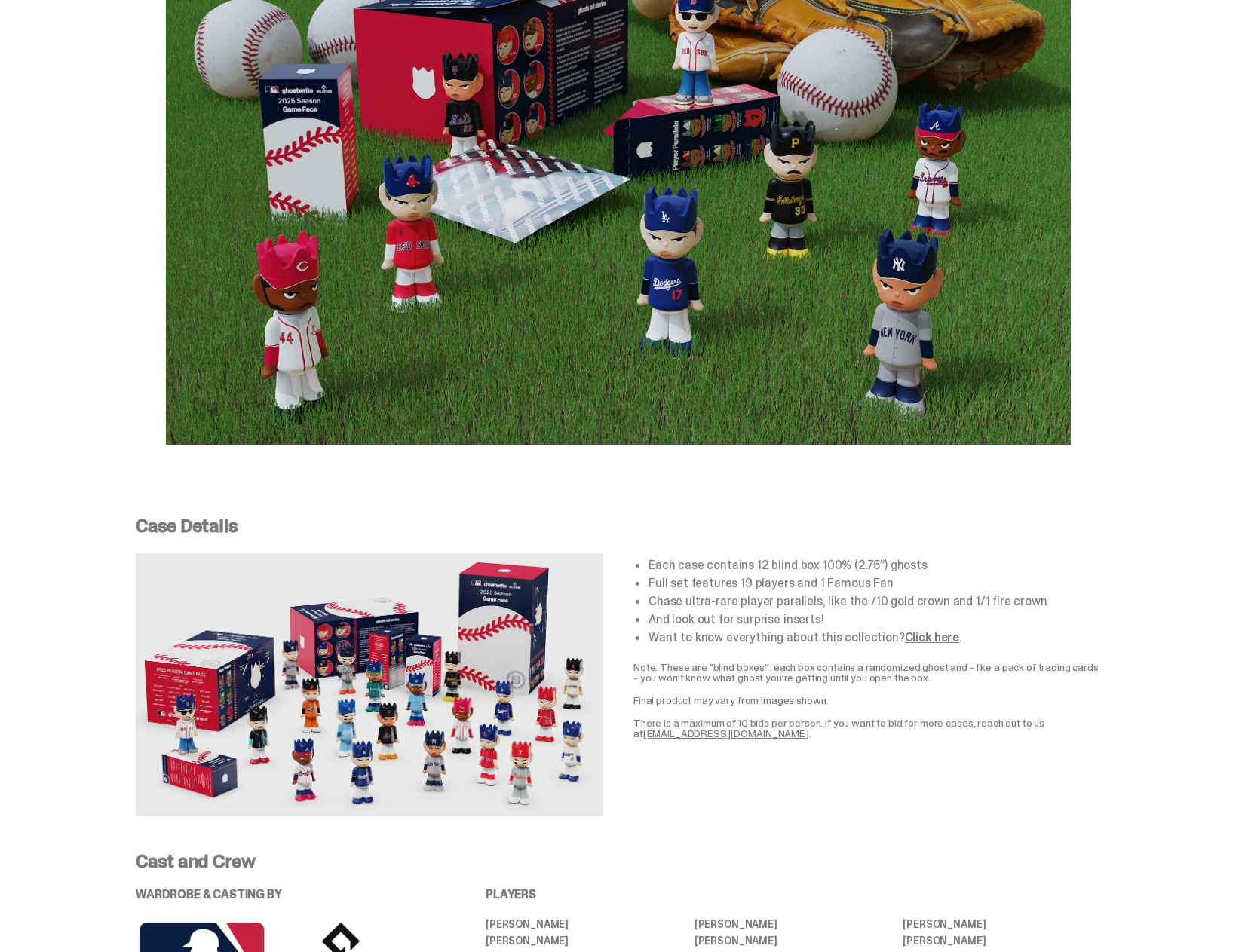
scroll to position [3015, 0]
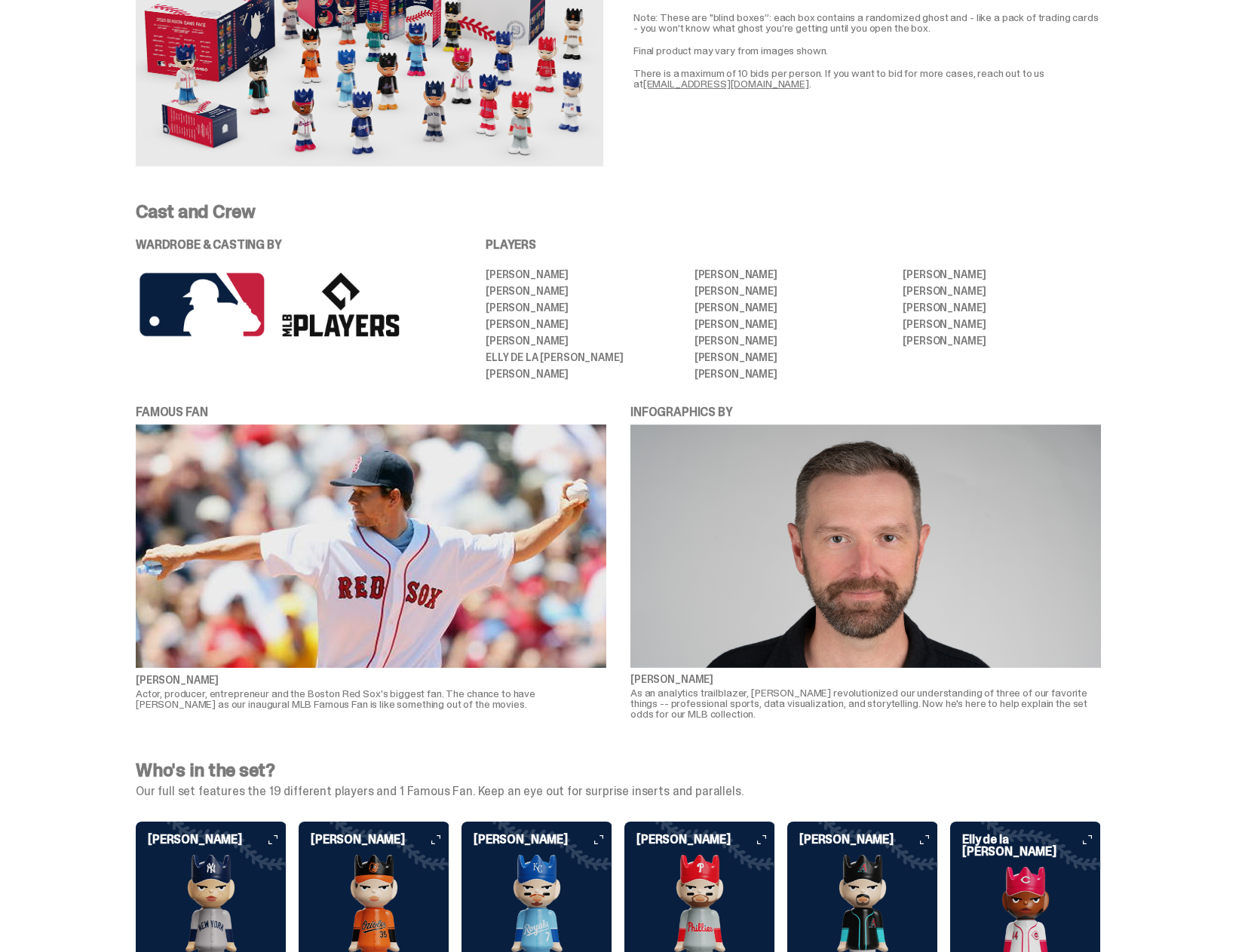
drag, startPoint x: 493, startPoint y: 271, endPoint x: 585, endPoint y: 278, distance: 92.3
click at [585, 286] on li "[PERSON_NAME]" at bounding box center [585, 291] width 198 height 11
copy li "[PERSON_NAME]"
